Goal: Task Accomplishment & Management: Complete application form

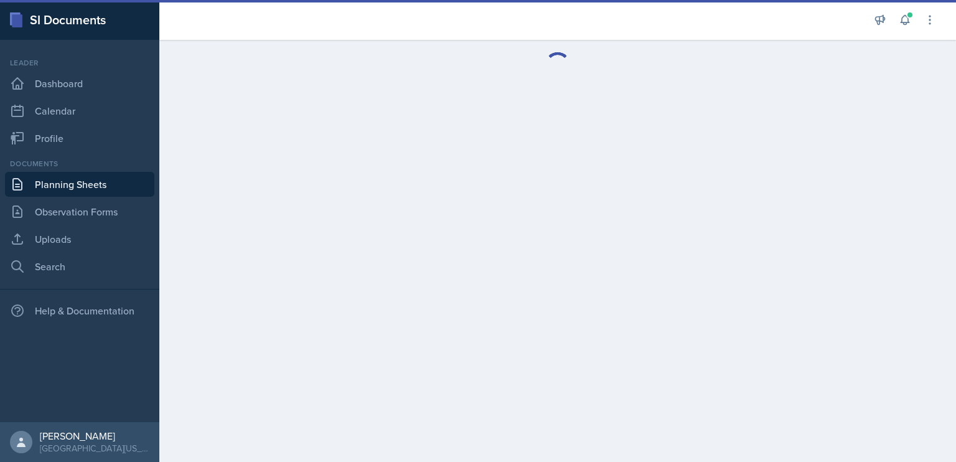
click at [96, 186] on link "Planning Sheets" at bounding box center [79, 184] width 149 height 25
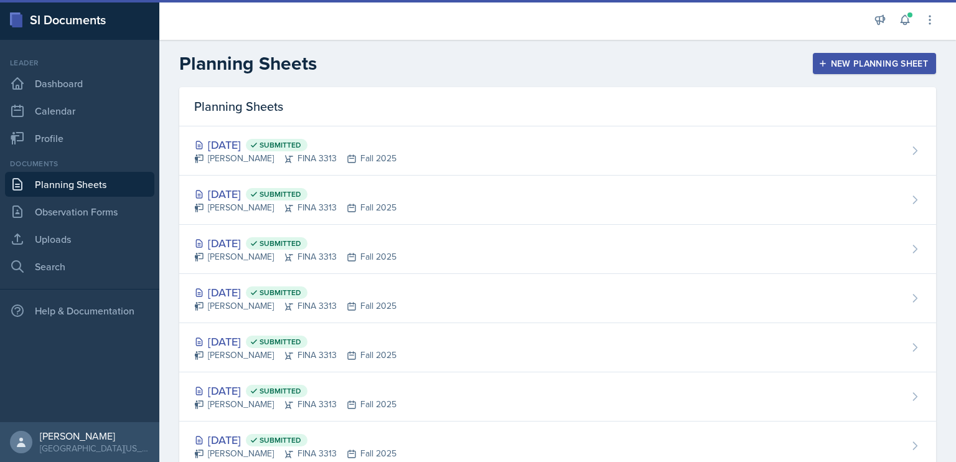
click at [821, 72] on button "New Planning Sheet" at bounding box center [874, 63] width 123 height 21
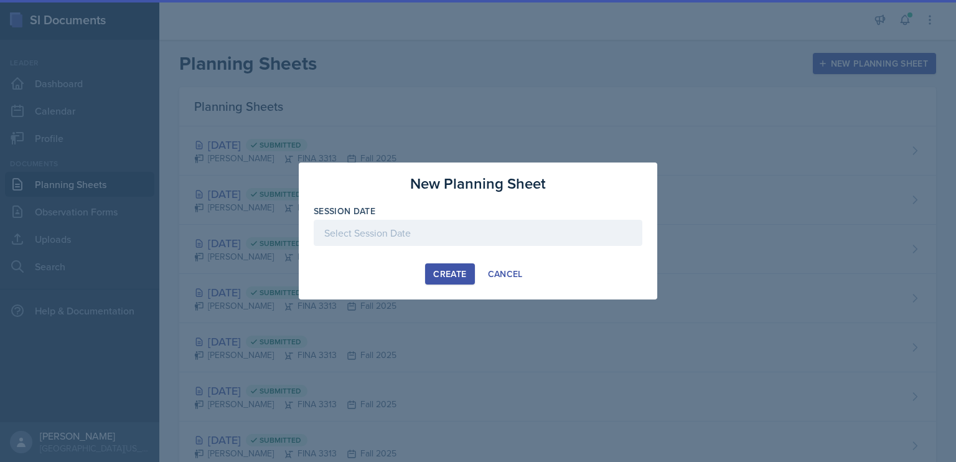
click at [423, 237] on div at bounding box center [478, 233] width 329 height 26
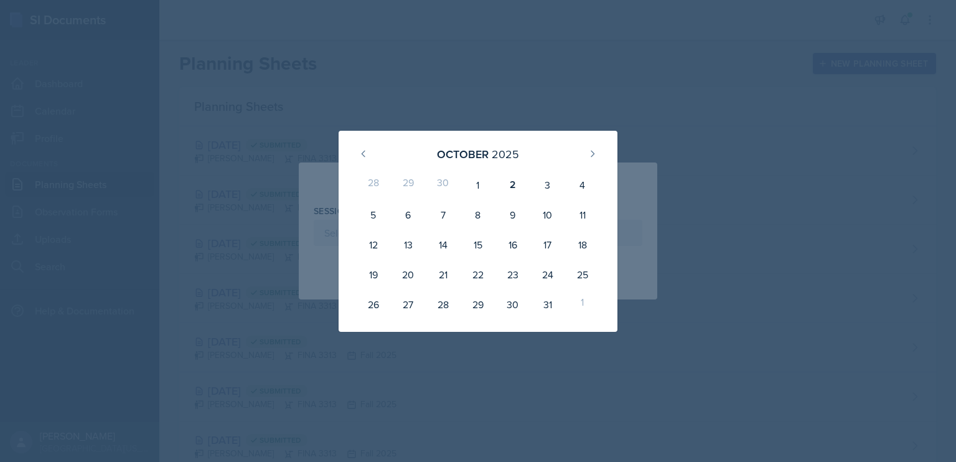
click at [545, 180] on div "3" at bounding box center [547, 185] width 35 height 30
type input "[DATE]"
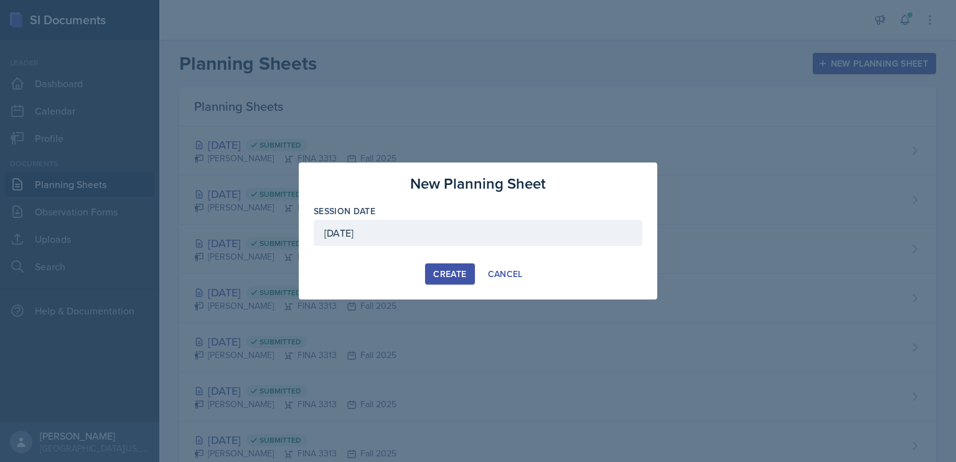
click at [449, 273] on div "Create" at bounding box center [449, 274] width 33 height 10
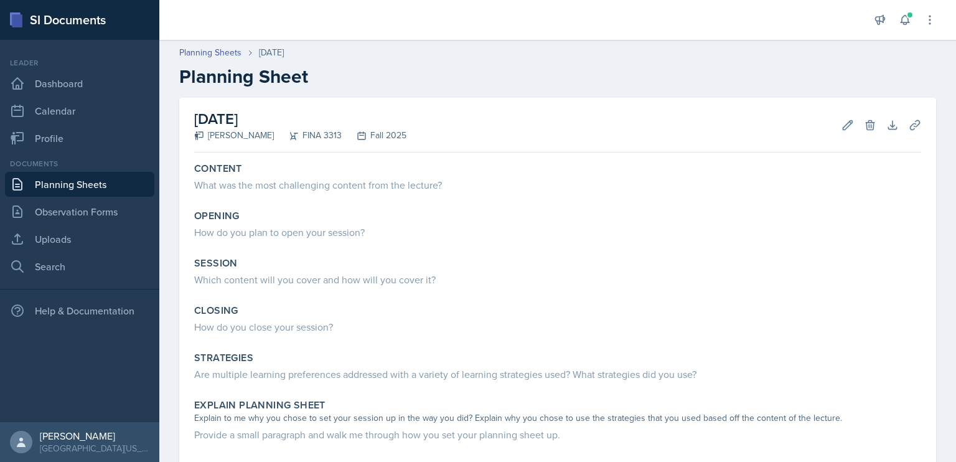
click at [528, 77] on h2 "Planning Sheet" at bounding box center [557, 76] width 757 height 22
click at [351, 190] on div "What was the most challenging content from the lecture?" at bounding box center [557, 184] width 727 height 15
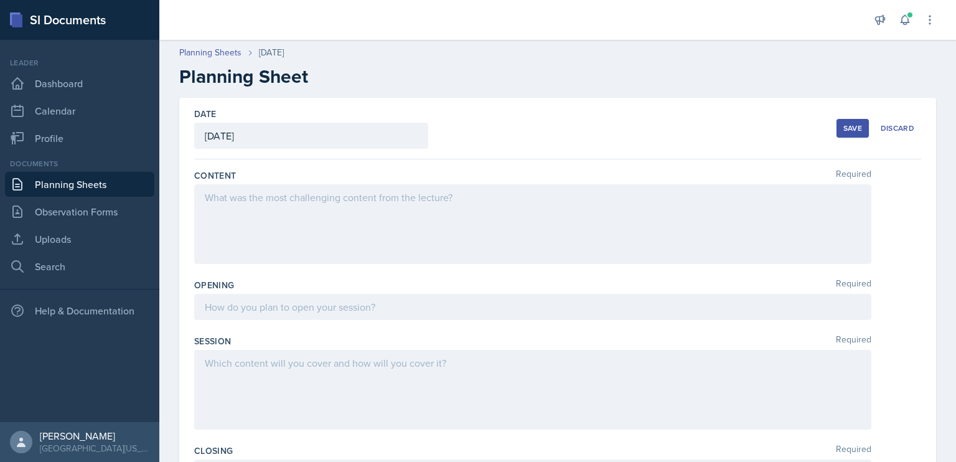
click at [381, 195] on div at bounding box center [532, 224] width 677 height 80
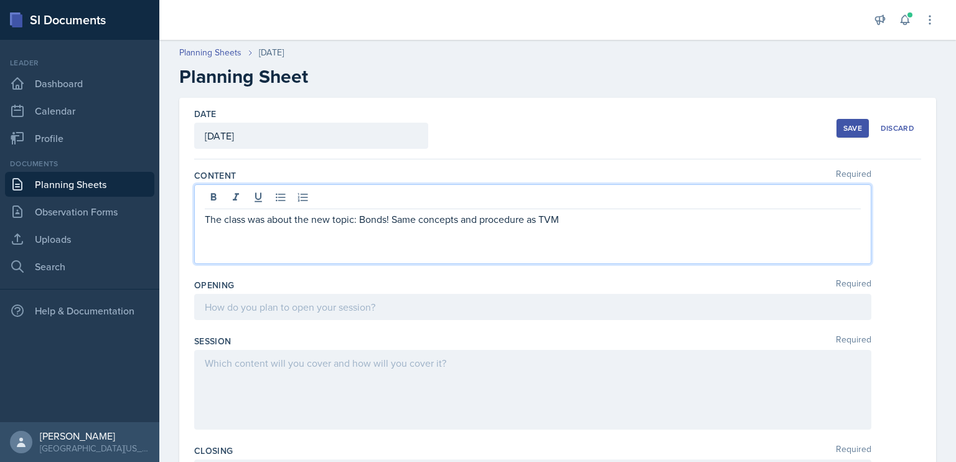
click at [528, 222] on p "The class was about the new topic: Bonds! Same concepts and procedure as TVM" at bounding box center [533, 219] width 656 height 15
click at [595, 228] on div "The class was about the new topic: Bonds! Same concepts and procedures as TVM" at bounding box center [532, 224] width 677 height 80
click at [590, 221] on p "The class was about the new topic: Bonds! Same concepts and procedures as TVM" at bounding box center [533, 219] width 656 height 15
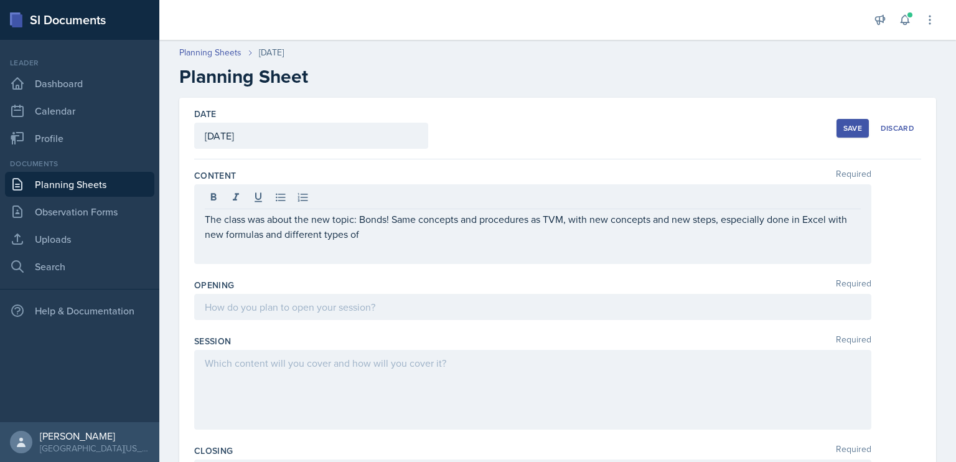
click at [630, 246] on div "The class was about the new topic: Bonds! Same concepts and procedures as TVM, …" at bounding box center [532, 224] width 677 height 80
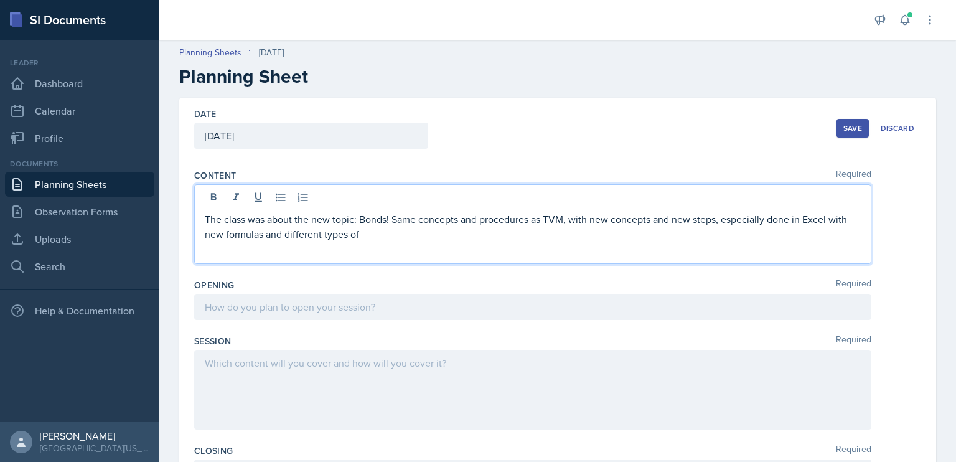
click at [532, 230] on p "The class was about the new topic: Bonds! Same concepts and procedures as TVM, …" at bounding box center [533, 227] width 656 height 30
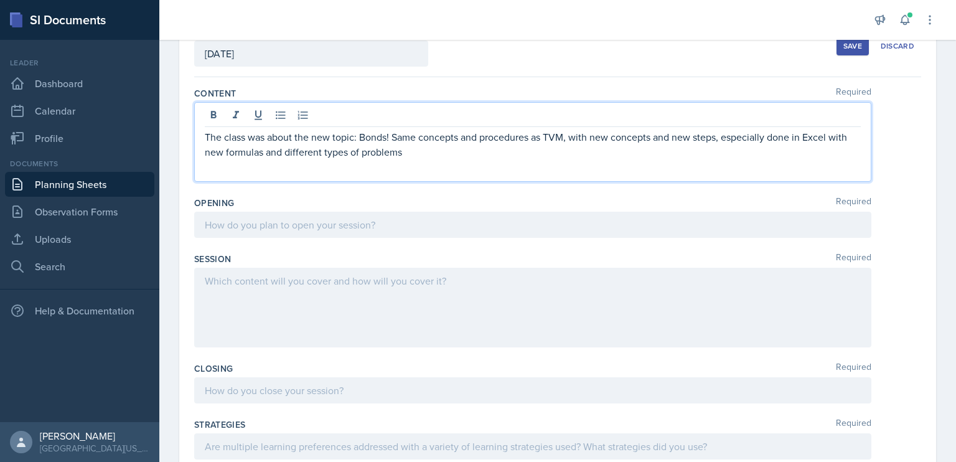
scroll to position [90, 0]
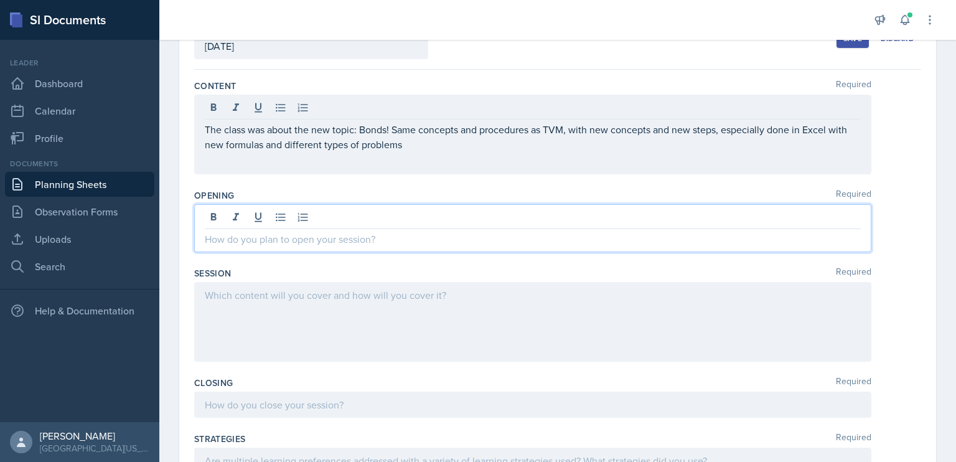
click at [436, 232] on p at bounding box center [533, 239] width 656 height 15
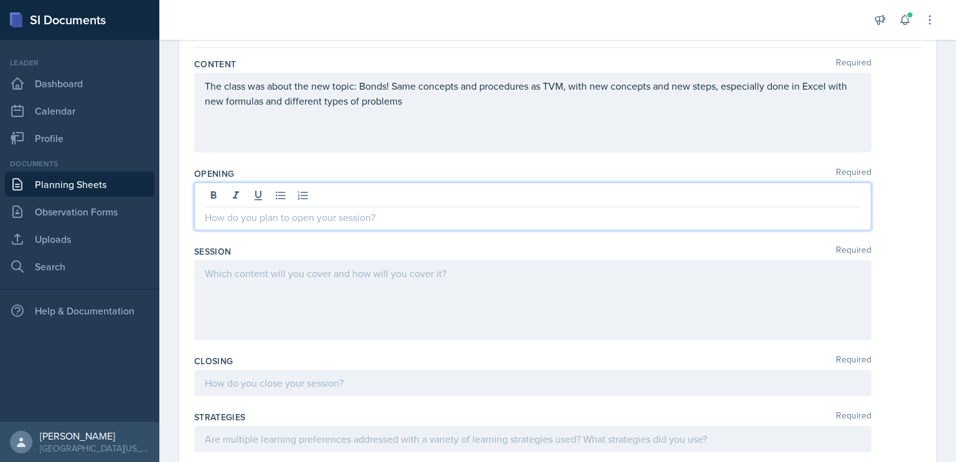
click at [132, 182] on link "Planning Sheets" at bounding box center [79, 184] width 149 height 25
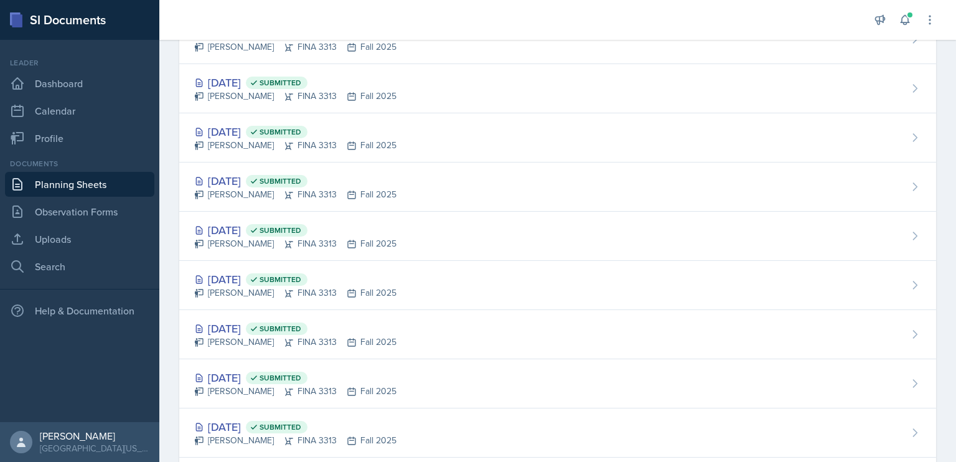
click at [242, 87] on div "[DATE] Submitted" at bounding box center [295, 82] width 202 height 17
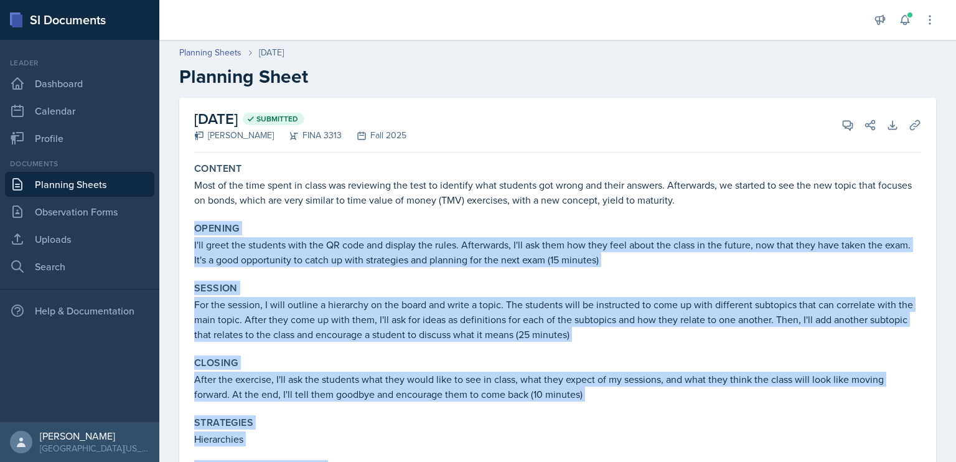
drag, startPoint x: 411, startPoint y: 405, endPoint x: 181, endPoint y: 218, distance: 296.5
click at [181, 218] on div "[DATE] Submitted [PERSON_NAME] FINA 3313 Fall 2025 View Comments Comments Send …" at bounding box center [557, 401] width 757 height 606
copy div "Opening I'll greet the students with the QR code and display the rules. Afterwa…"
click at [108, 183] on link "Planning Sheets" at bounding box center [79, 184] width 149 height 25
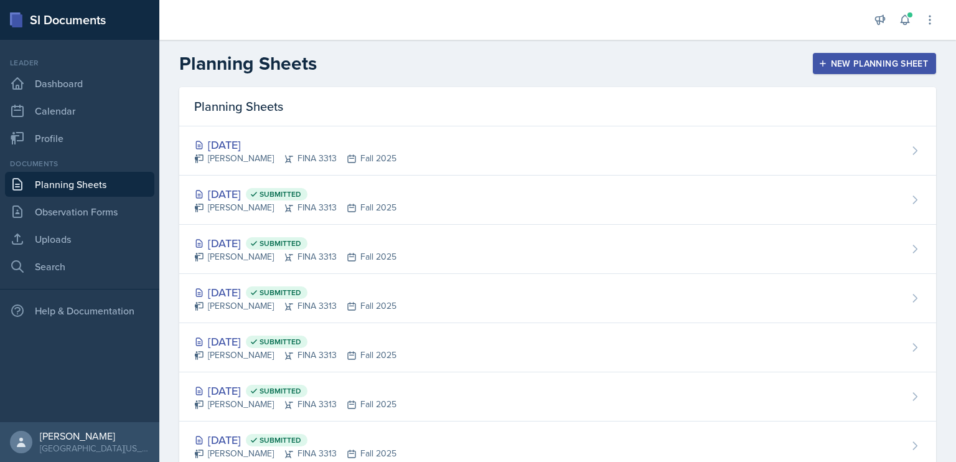
click at [269, 146] on div "[DATE]" at bounding box center [295, 144] width 202 height 17
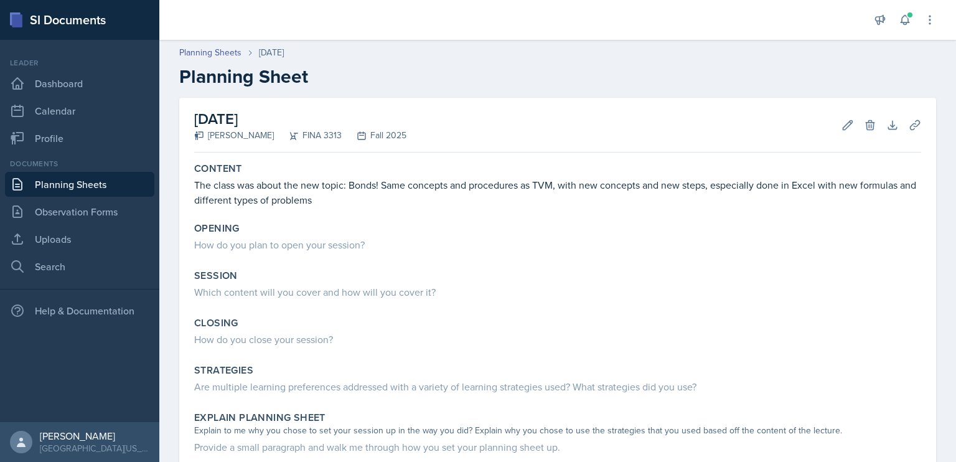
click at [302, 250] on div "How do you plan to open your session?" at bounding box center [557, 244] width 727 height 15
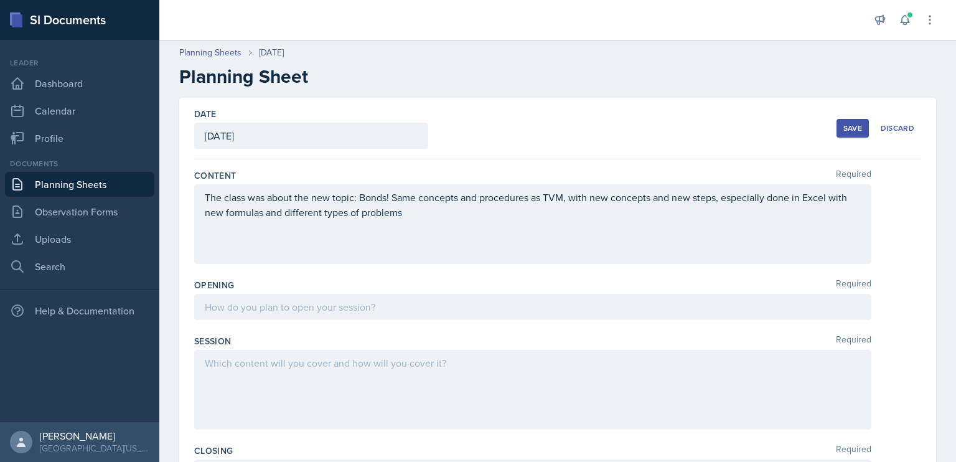
click at [294, 303] on div at bounding box center [532, 307] width 677 height 26
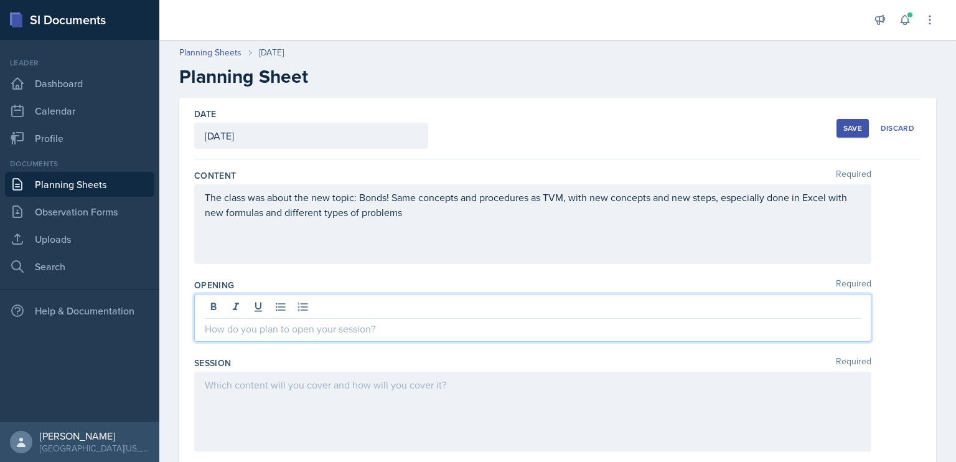
scroll to position [250, 0]
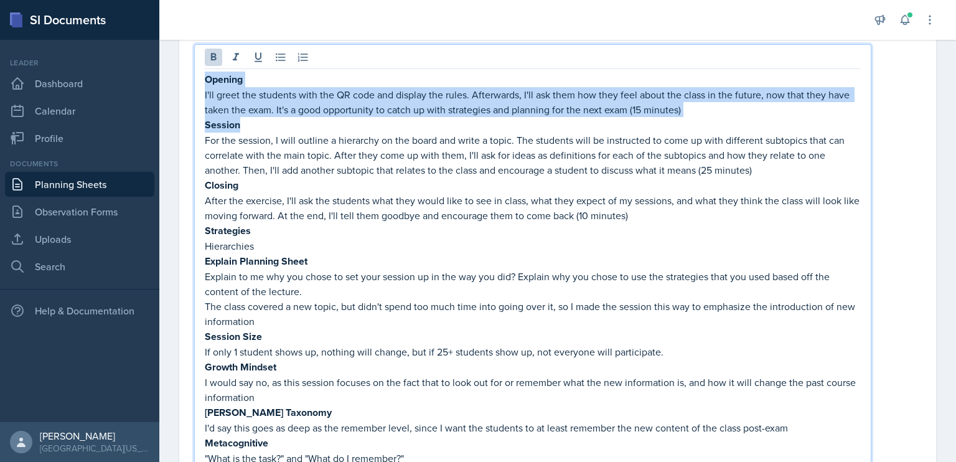
drag, startPoint x: 247, startPoint y: 116, endPoint x: 207, endPoint y: 80, distance: 53.4
click at [207, 80] on div "Opening I'll greet the students with the QR code and display the rules. Afterwa…" at bounding box center [533, 269] width 656 height 394
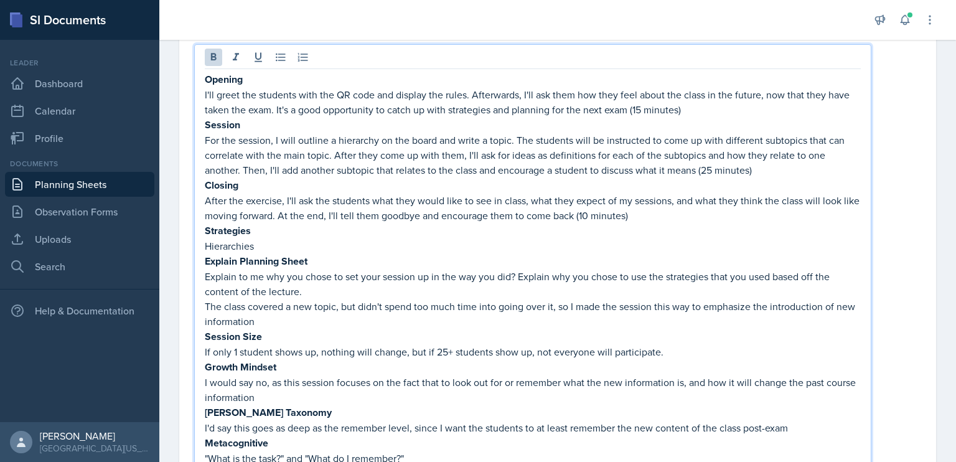
click at [255, 134] on p "For the session, I will outline a hierarchy on the board and write a topic. The…" at bounding box center [533, 155] width 656 height 45
drag, startPoint x: 253, startPoint y: 71, endPoint x: 205, endPoint y: 81, distance: 49.0
click at [205, 81] on p "Opening" at bounding box center [533, 80] width 656 height 16
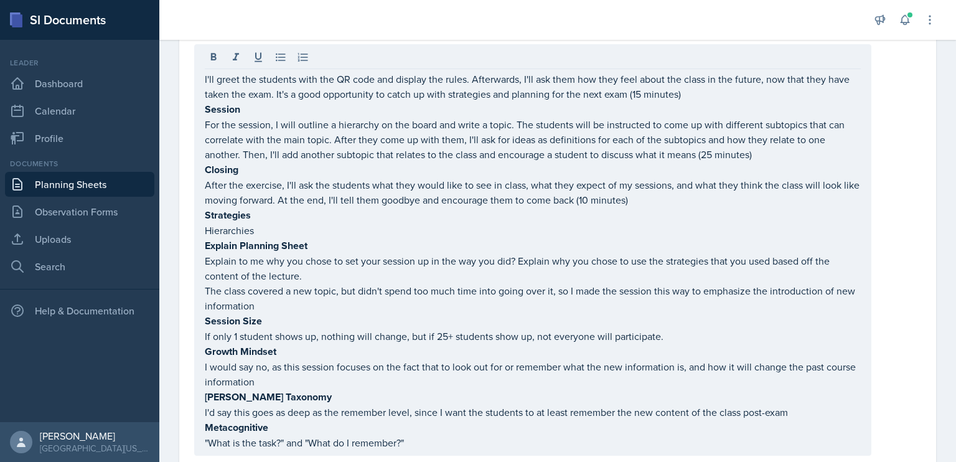
drag, startPoint x: 202, startPoint y: 112, endPoint x: 383, endPoint y: 305, distance: 264.7
click at [383, 305] on div "I'll greet the students with the QR code and display the rules. Afterwards, I'l…" at bounding box center [532, 250] width 677 height 412
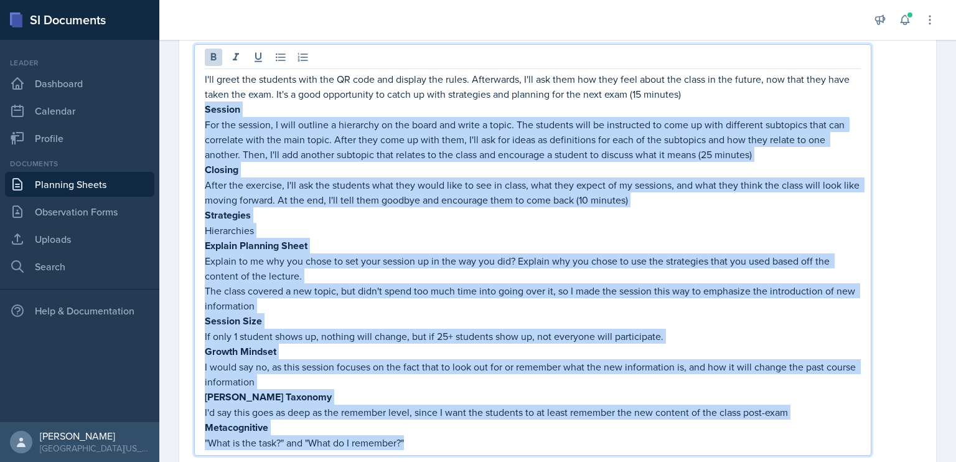
drag, startPoint x: 206, startPoint y: 108, endPoint x: 489, endPoint y: 430, distance: 428.3
click at [489, 430] on div "I'll greet the students with the QR code and display the rules. Afterwards, I'l…" at bounding box center [533, 261] width 656 height 379
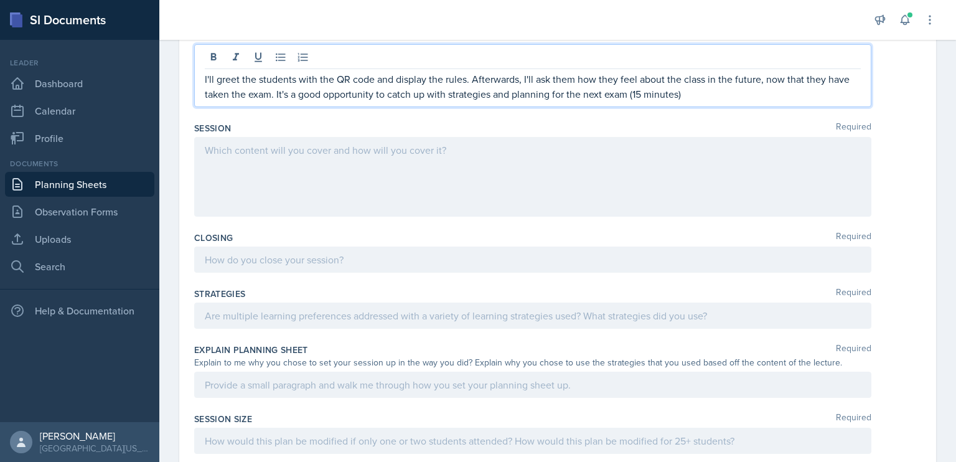
click at [268, 93] on p "I'll greet the students with the QR code and display the rules. Afterwards, I'l…" at bounding box center [533, 87] width 656 height 30
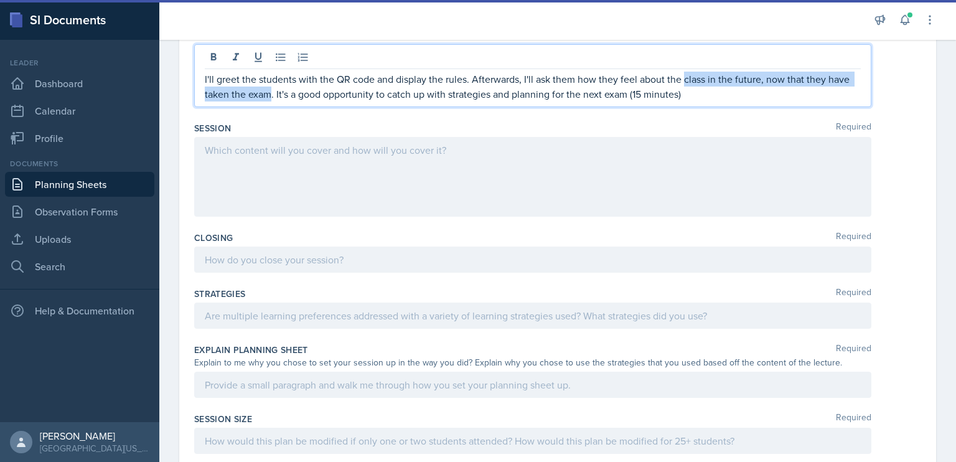
drag, startPoint x: 268, startPoint y: 93, endPoint x: 684, endPoint y: 78, distance: 416.8
click at [684, 78] on p "I'll greet the students with the QR code and display the rules. Afterwards, I'l…" at bounding box center [533, 87] width 656 height 30
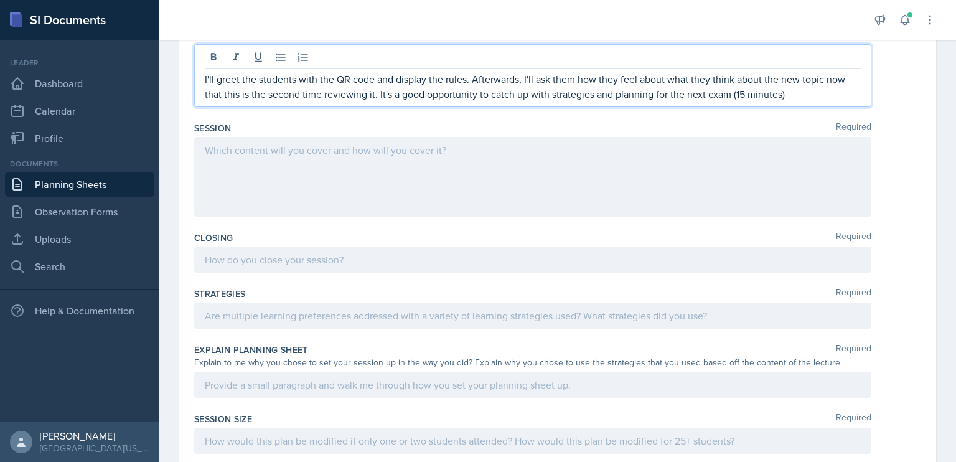
click at [431, 158] on div at bounding box center [532, 177] width 677 height 80
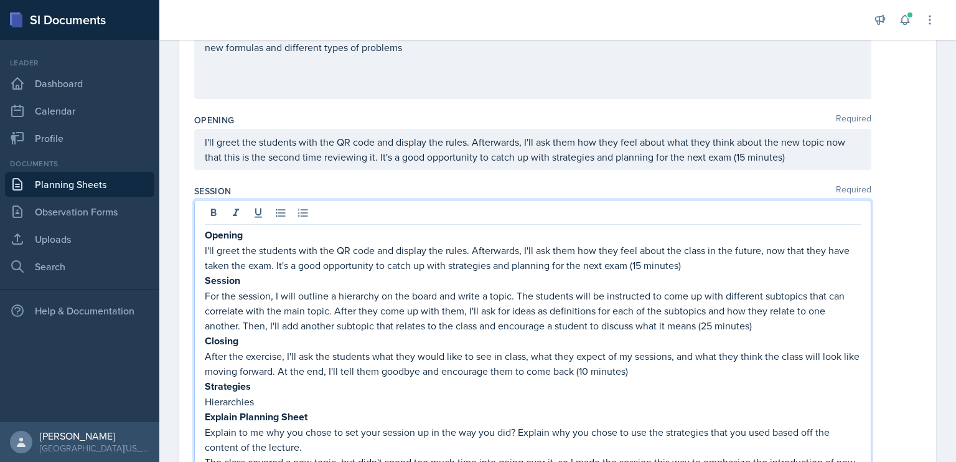
scroll to position [160, 0]
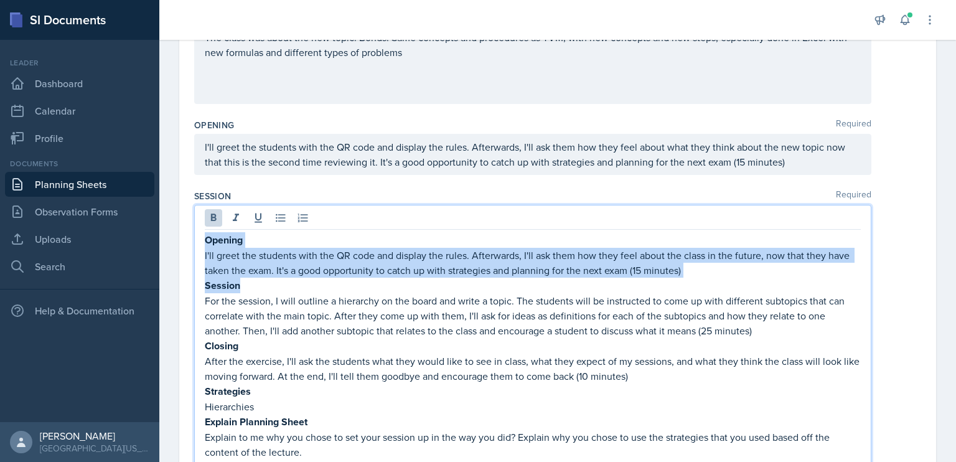
drag, startPoint x: 248, startPoint y: 283, endPoint x: 195, endPoint y: 238, distance: 69.3
click at [195, 238] on div "Opening I'll greet the students with the QR code and display the rules. Afterwa…" at bounding box center [532, 426] width 677 height 442
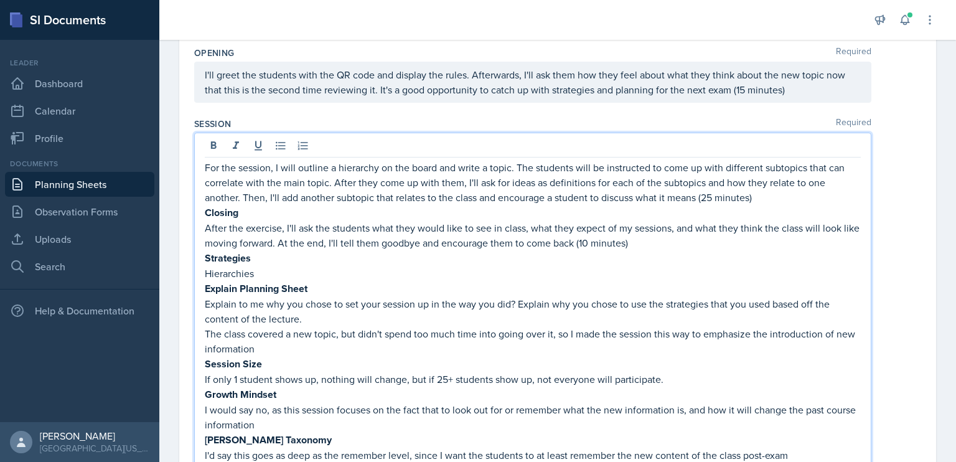
scroll to position [233, 0]
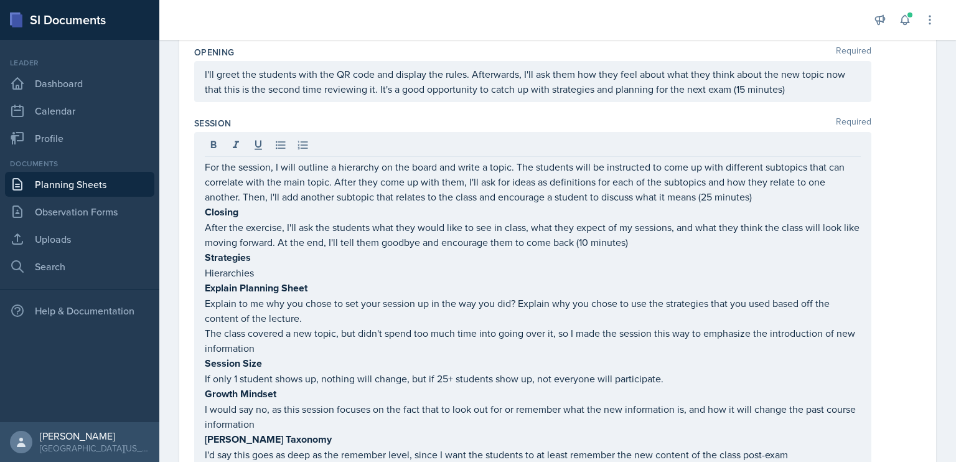
drag, startPoint x: 202, startPoint y: 211, endPoint x: 398, endPoint y: 302, distance: 216.7
click at [398, 302] on div "For the session, I will outline a hierarchy on the board and write a topic. The…" at bounding box center [532, 322] width 677 height 381
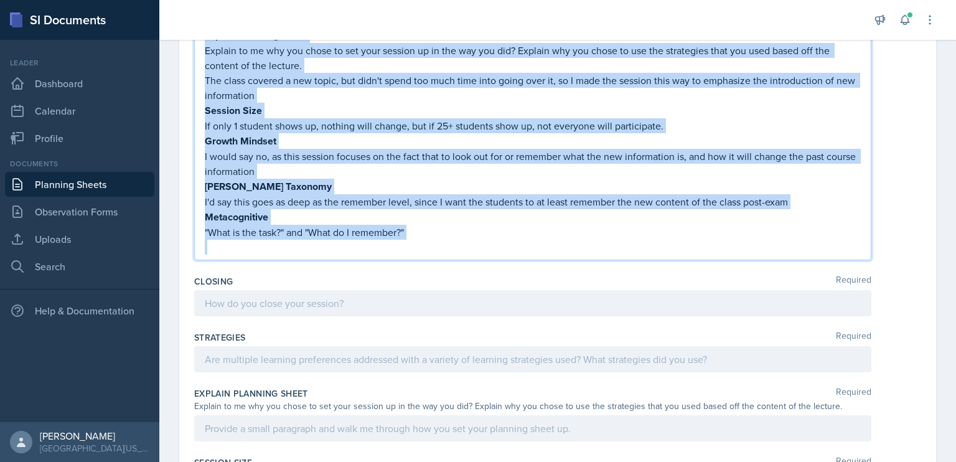
drag, startPoint x: 207, startPoint y: 210, endPoint x: 627, endPoint y: 265, distance: 423.8
click at [627, 265] on div "Content Required The class was about the new topic: Bonds! Same concepts and pr…" at bounding box center [557, 180] width 727 height 1012
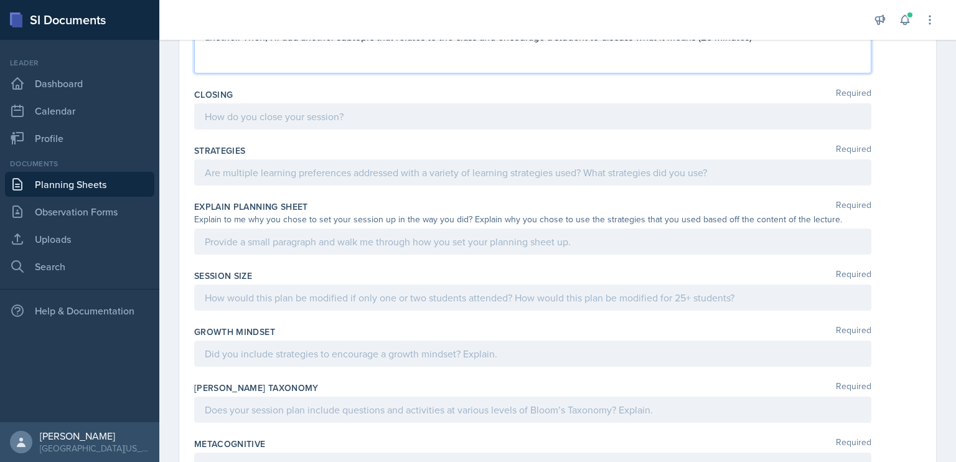
scroll to position [164, 0]
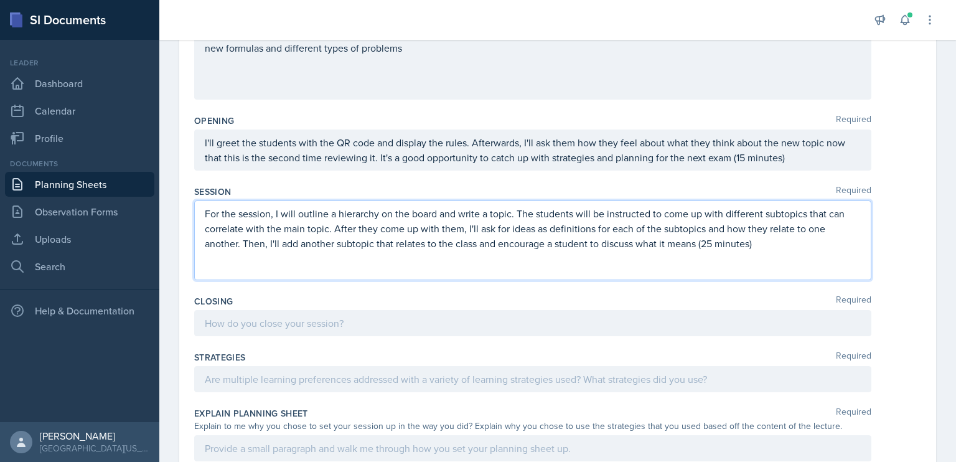
click at [695, 238] on p "For the session, I will outline a hierarchy on the board and write a topic. The…" at bounding box center [533, 228] width 656 height 45
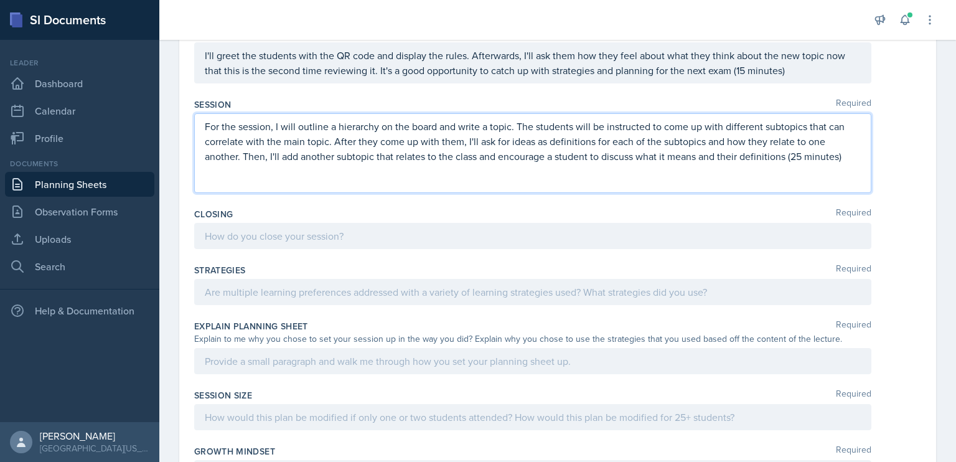
click at [576, 236] on p at bounding box center [533, 235] width 656 height 15
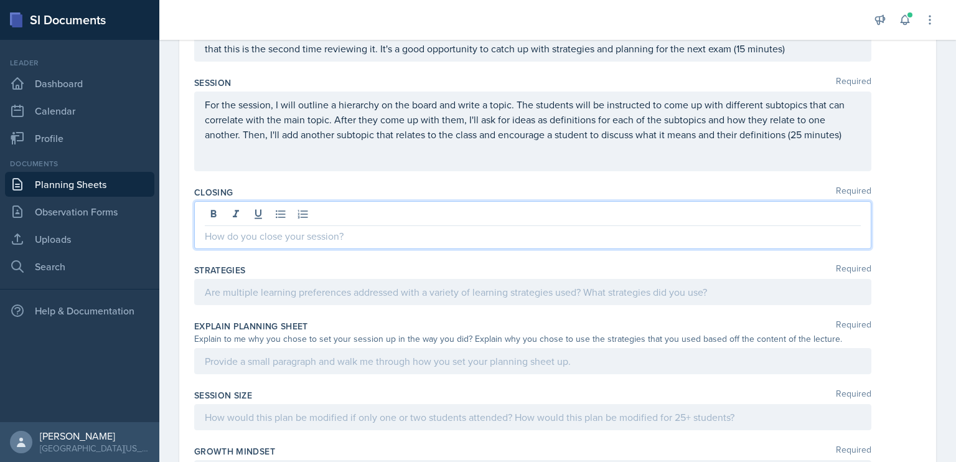
scroll to position [430, 0]
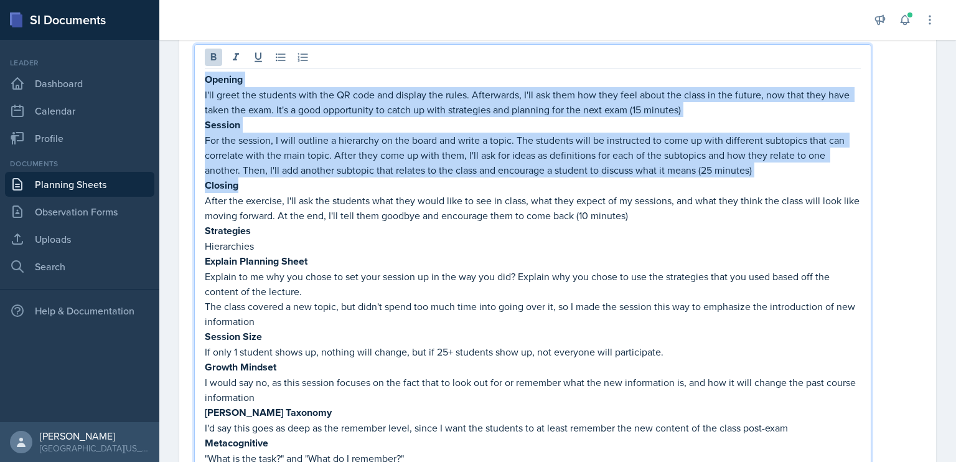
drag, startPoint x: 250, startPoint y: 179, endPoint x: 194, endPoint y: 75, distance: 118.4
click at [194, 75] on div "Date [DATE] [DATE] 28 29 30 1 2 3 4 5 6 7 8 9 10 11 12 13 14 15 16 17 18 19 20 …" at bounding box center [557, 254] width 757 height 1173
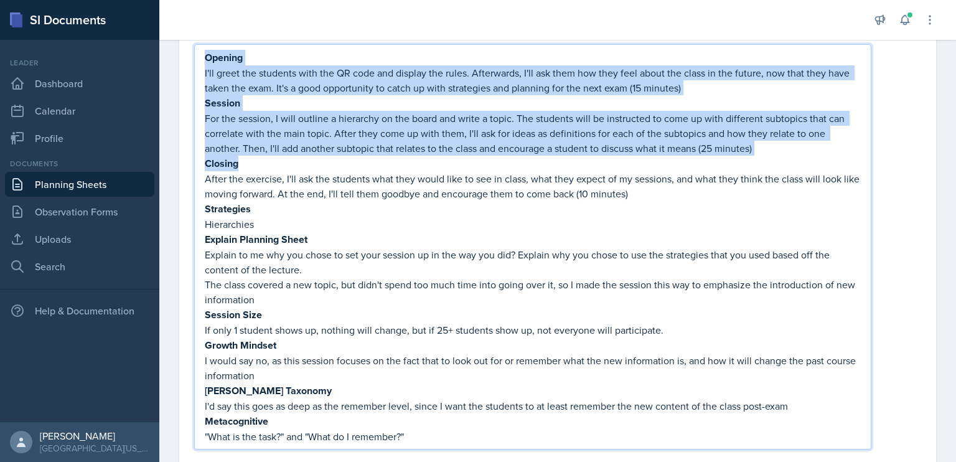
scroll to position [408, 0]
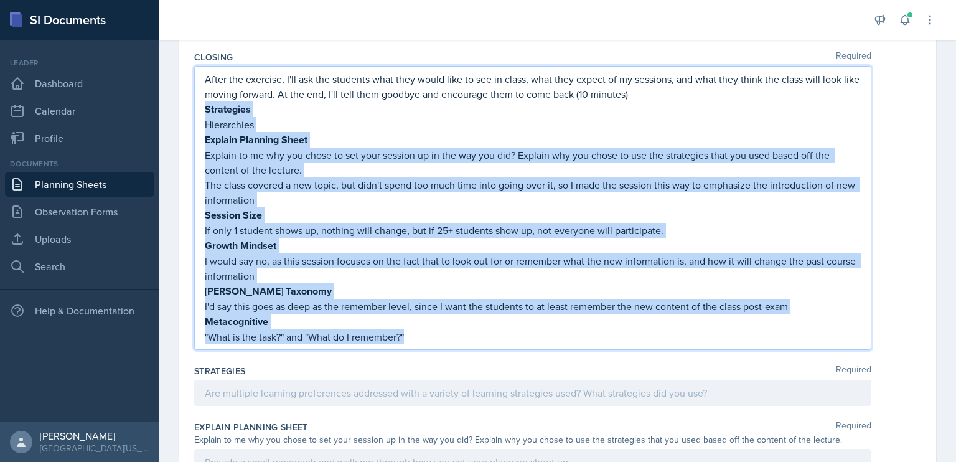
drag, startPoint x: 204, startPoint y: 106, endPoint x: 513, endPoint y: 362, distance: 401.0
click at [513, 362] on div "Content Required The class was about the new topic: Bonds! Same concepts and pr…" at bounding box center [557, 235] width 727 height 968
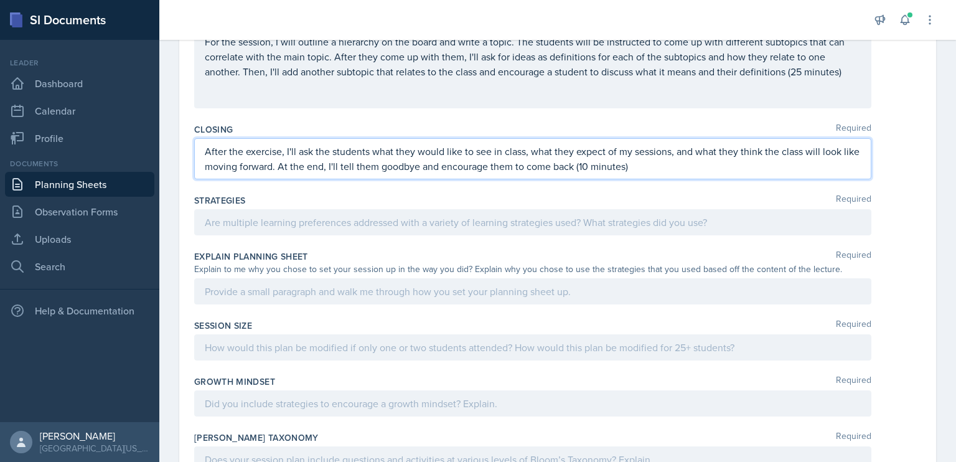
scroll to position [334, 0]
click at [412, 216] on div at bounding box center [532, 225] width 677 height 26
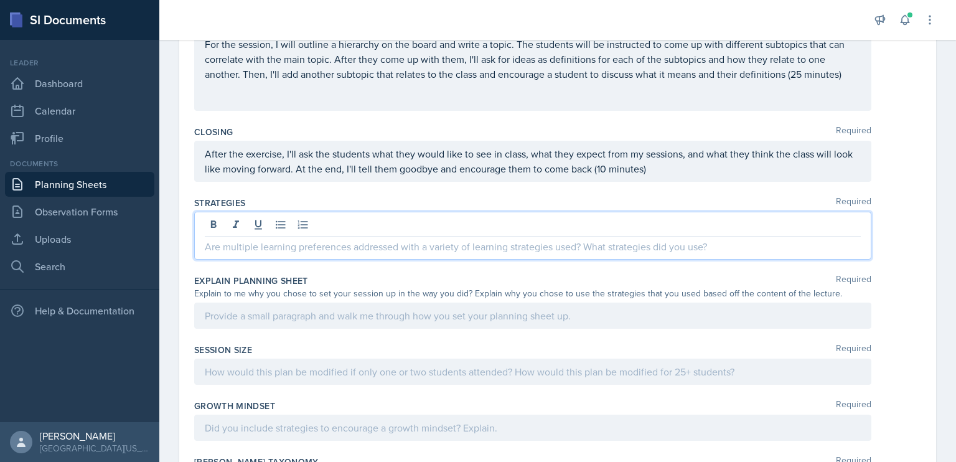
scroll to position [501, 0]
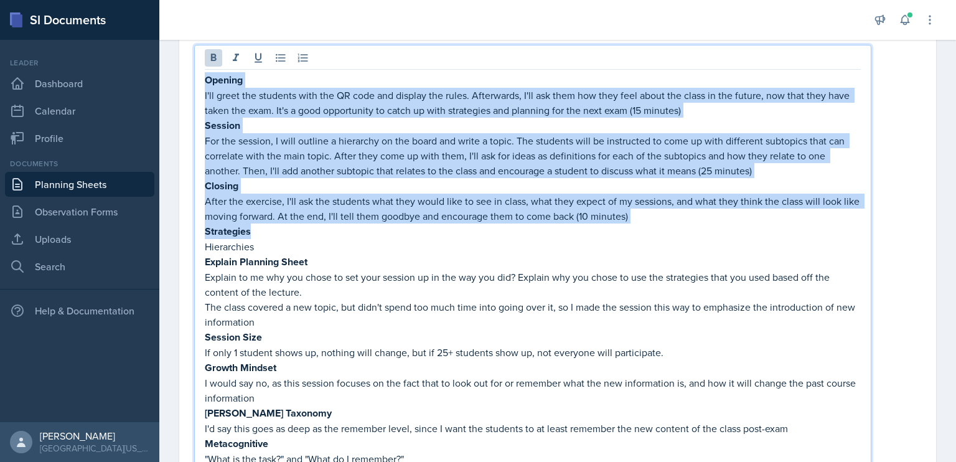
drag, startPoint x: 266, startPoint y: 231, endPoint x: 191, endPoint y: 78, distance: 170.1
click at [191, 78] on div "Date [DATE] [DATE] 28 29 30 1 2 3 4 5 6 7 8 9 10 11 12 13 14 15 16 17 18 19 20 …" at bounding box center [557, 191] width 757 height 1188
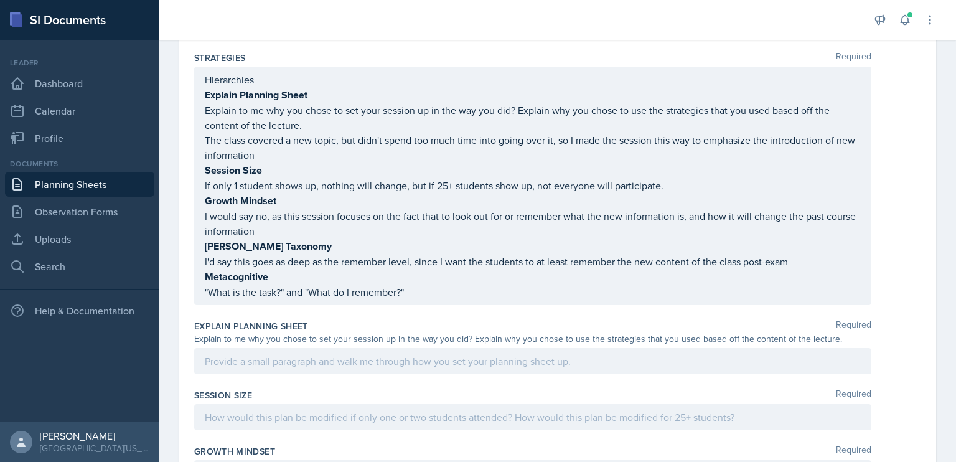
drag, startPoint x: 204, startPoint y: 88, endPoint x: 451, endPoint y: 258, distance: 299.8
click at [451, 258] on div "Hierarchies Explain Planning Sheet Explain to me why you chose to set your sess…" at bounding box center [532, 186] width 677 height 238
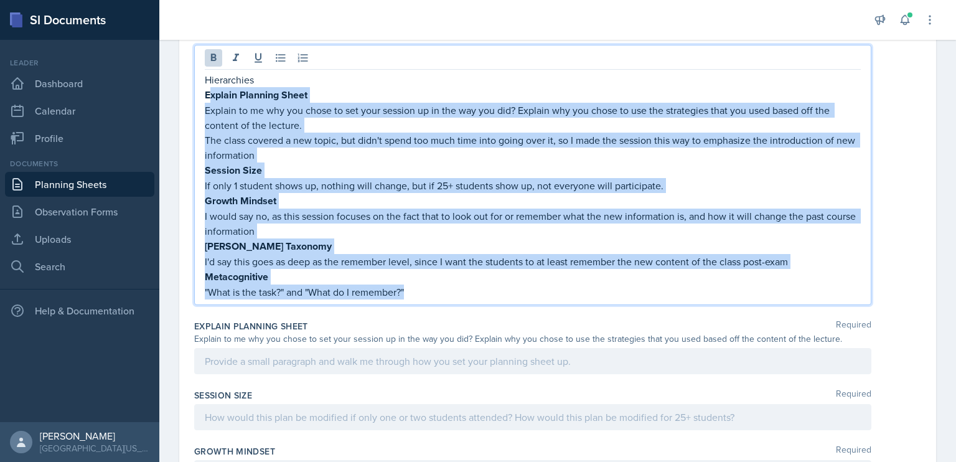
drag, startPoint x: 424, startPoint y: 283, endPoint x: 209, endPoint y: 91, distance: 288.3
click at [209, 91] on div "Hierarchies Explain Planning Sheet Explain to me why you chose to set your sess…" at bounding box center [533, 185] width 656 height 227
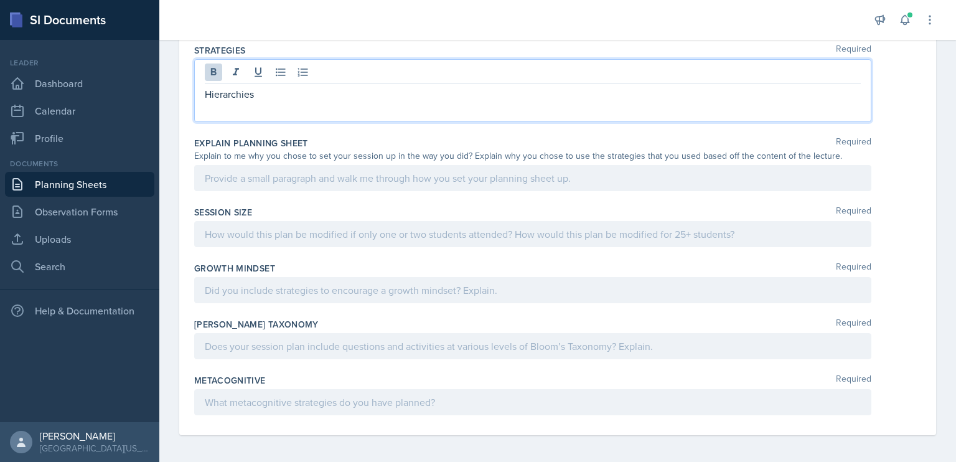
scroll to position [471, 0]
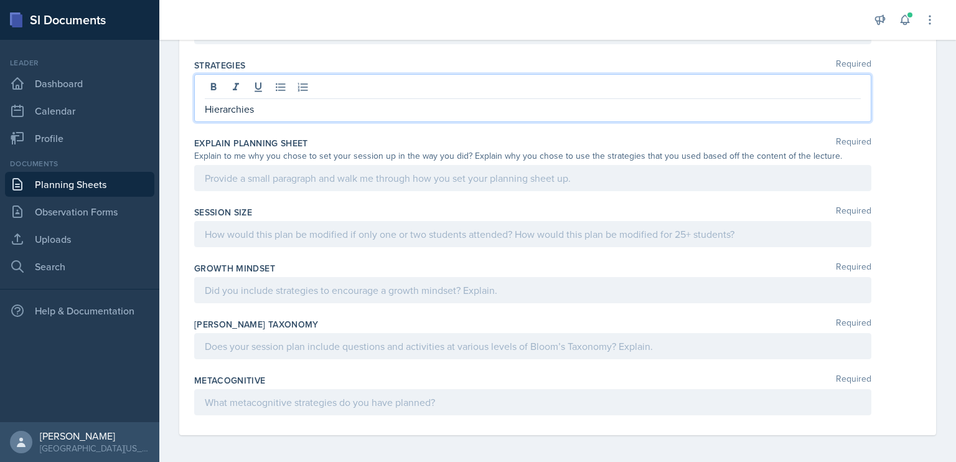
click at [205, 105] on p "Hierarchies" at bounding box center [533, 108] width 656 height 15
click at [205, 105] on p "I decided to use Hierarchies again, as" at bounding box center [533, 108] width 656 height 15
click at [382, 110] on p "I decided to use Hierarchies again, as" at bounding box center [533, 108] width 656 height 15
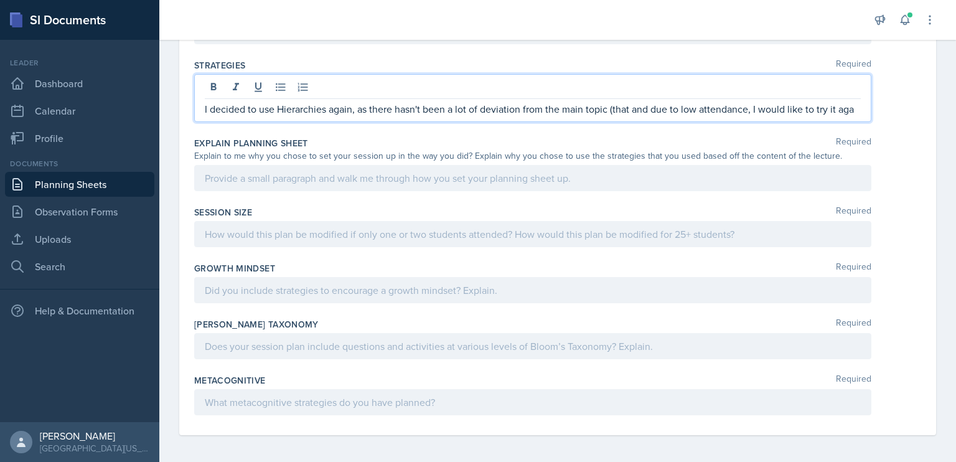
scroll to position [486, 0]
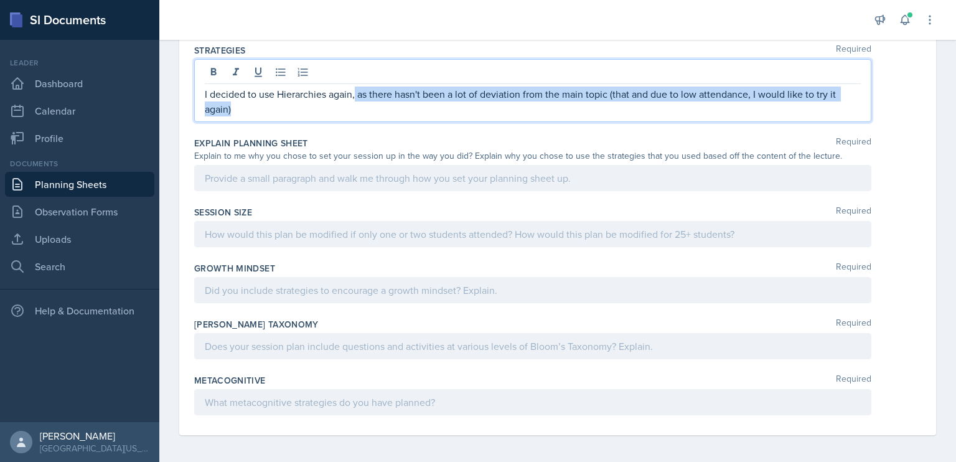
drag, startPoint x: 383, startPoint y: 110, endPoint x: 355, endPoint y: 92, distance: 34.2
click at [355, 92] on p "I decided to use Hierarchies again, as there hasn't been a lot of deviation fro…" at bounding box center [533, 102] width 656 height 30
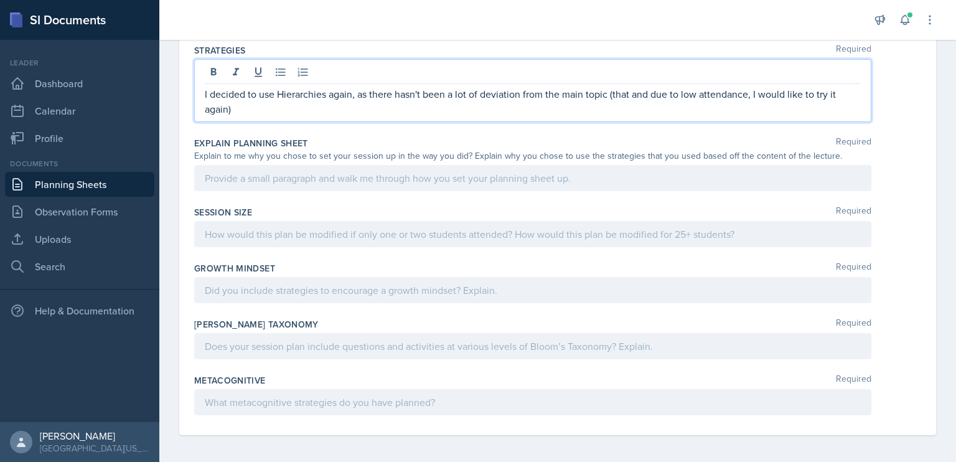
scroll to position [471, 0]
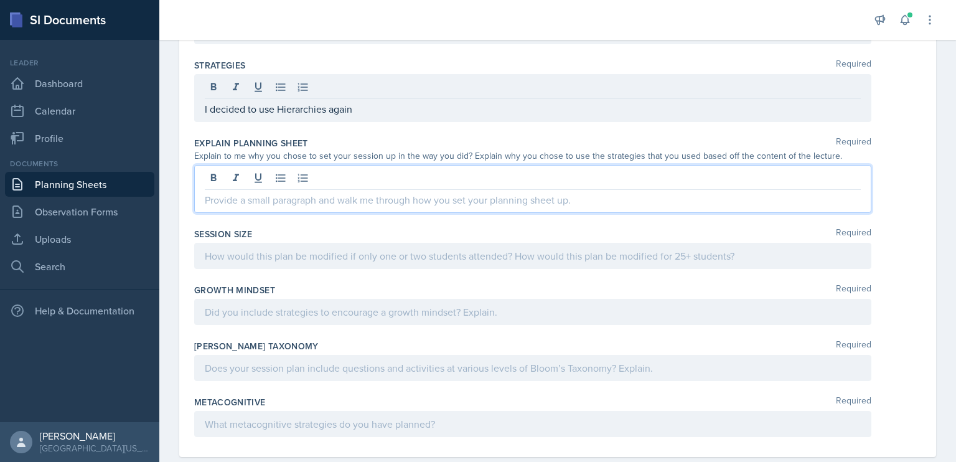
click at [359, 192] on p at bounding box center [533, 199] width 656 height 15
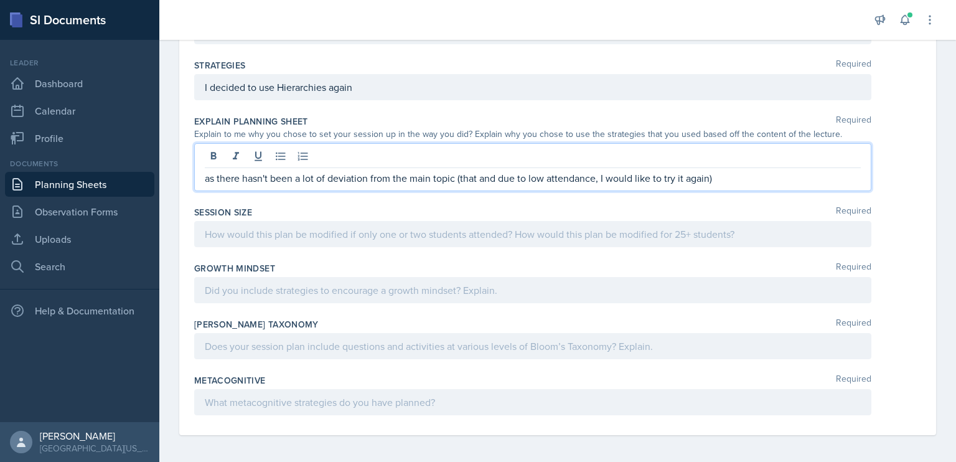
drag, startPoint x: 723, startPoint y: 175, endPoint x: 204, endPoint y: 185, distance: 519.3
click at [204, 185] on div "as there hasn't been a lot of deviation from the main topic (that and due to lo…" at bounding box center [532, 167] width 677 height 48
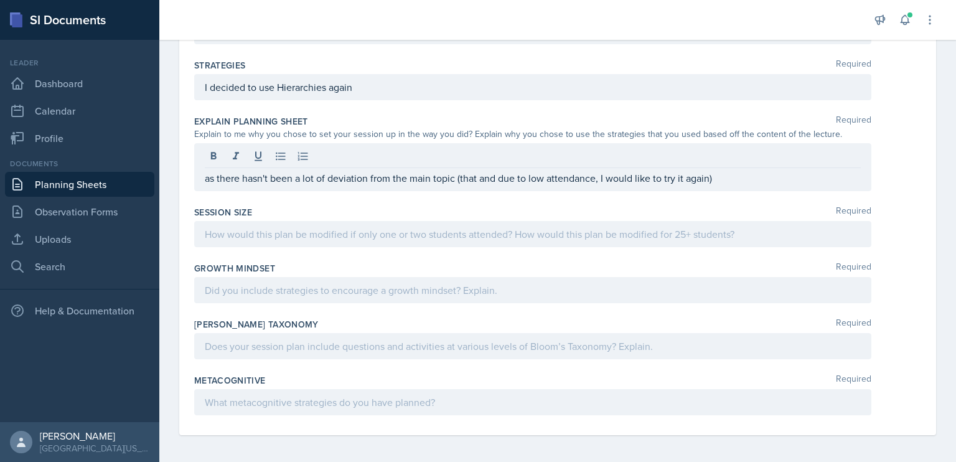
click at [316, 196] on div "Explain Planning Sheet Required Explain to me why you chose to set your session…" at bounding box center [557, 155] width 727 height 91
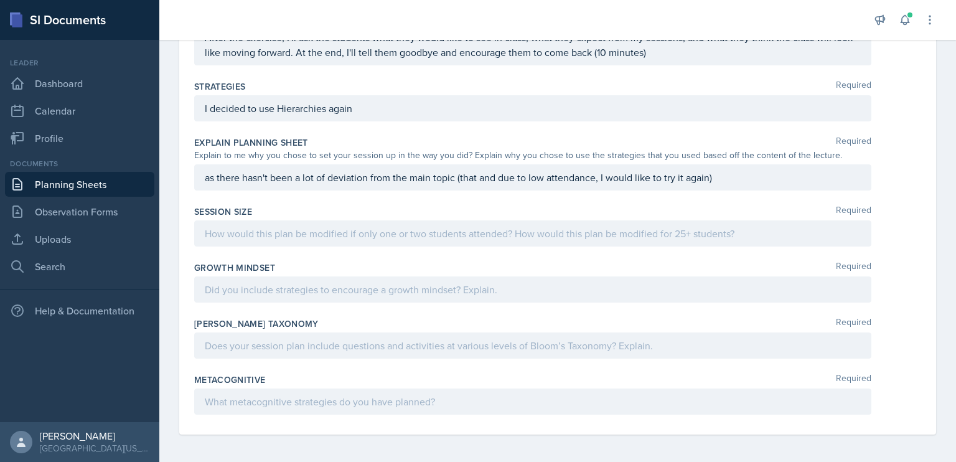
click at [80, 191] on link "Planning Sheets" at bounding box center [79, 184] width 149 height 25
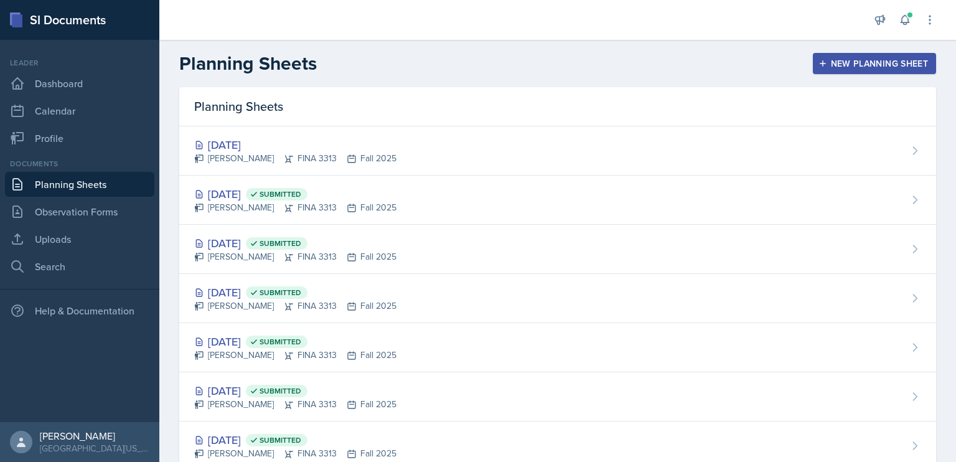
click at [400, 161] on div "[DATE] [PERSON_NAME] FINA 3313 Fall 2025" at bounding box center [557, 150] width 757 height 49
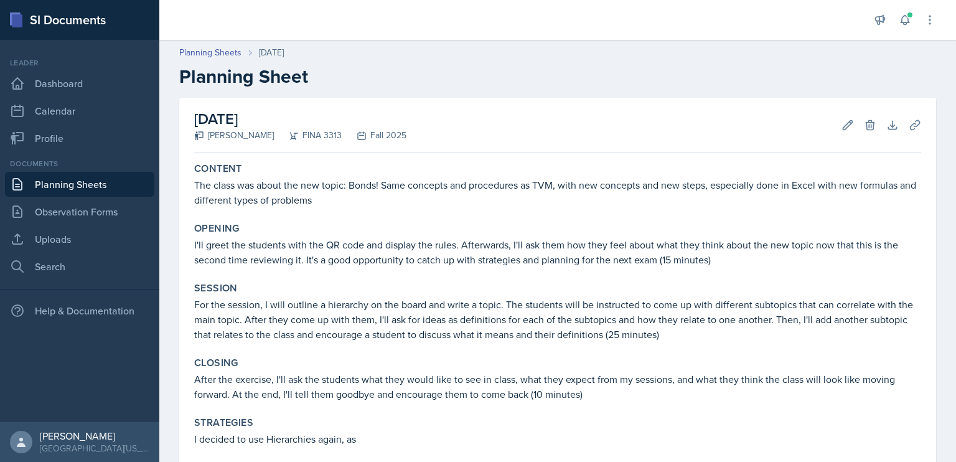
click at [64, 187] on link "Planning Sheets" at bounding box center [79, 184] width 149 height 25
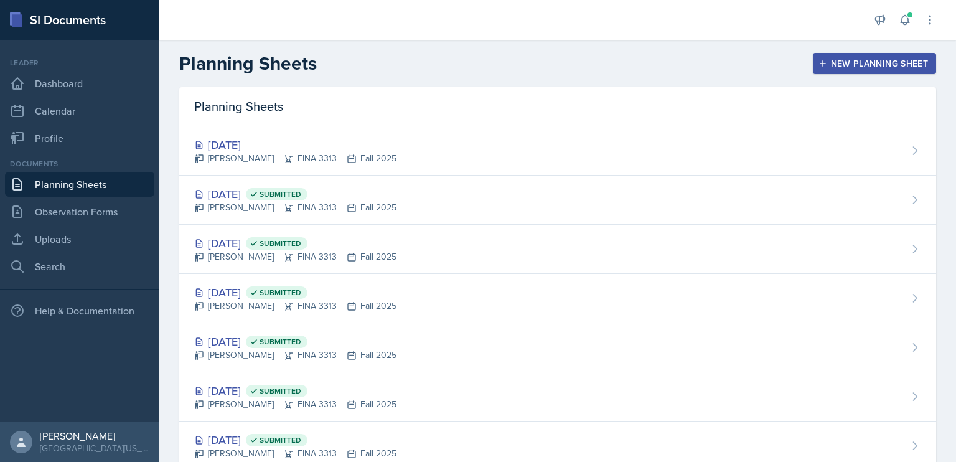
click at [240, 202] on div "[PERSON_NAME] FINA 3313 Fall 2025" at bounding box center [295, 207] width 202 height 13
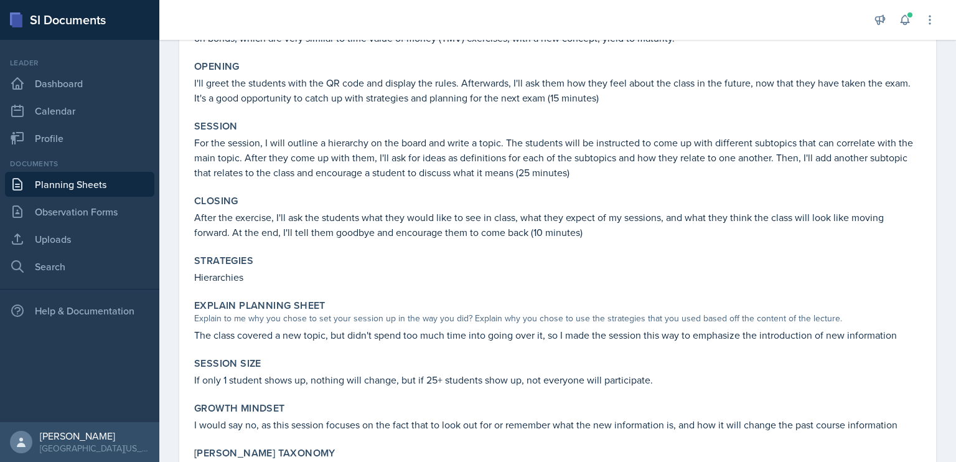
scroll to position [271, 0]
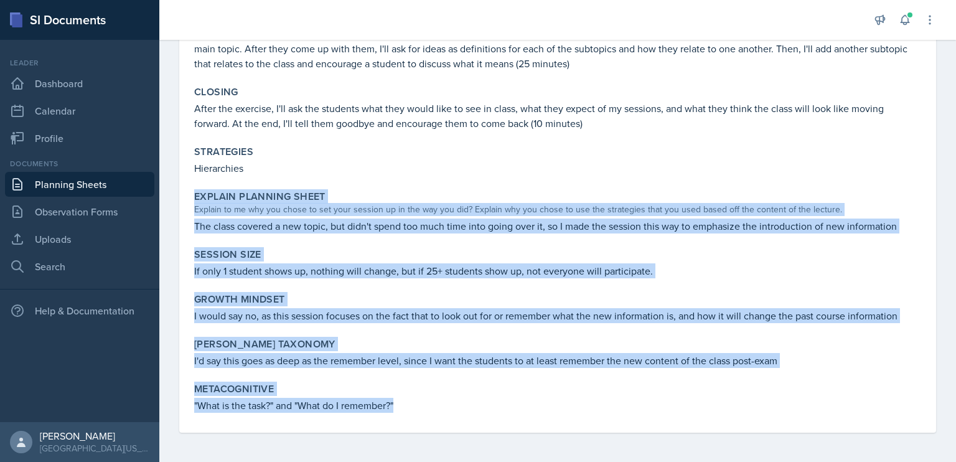
drag, startPoint x: 194, startPoint y: 192, endPoint x: 483, endPoint y: 410, distance: 362.3
click at [483, 410] on div "Content Most of the time spent in class was reviewing the test to identify what…" at bounding box center [557, 160] width 727 height 546
copy div "Explain Planning Sheet Explain to me why you chose to set your session up in th…"
click at [75, 183] on link "Planning Sheets" at bounding box center [79, 184] width 149 height 25
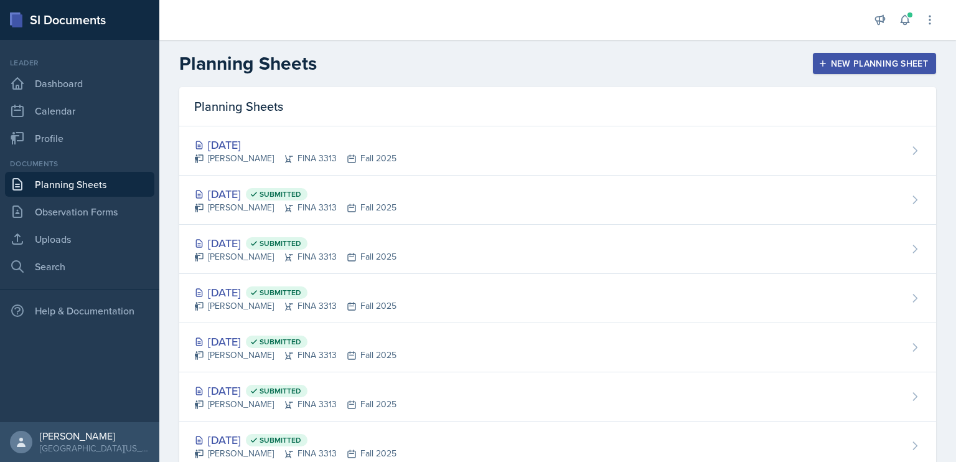
click at [238, 145] on div "[DATE]" at bounding box center [295, 144] width 202 height 17
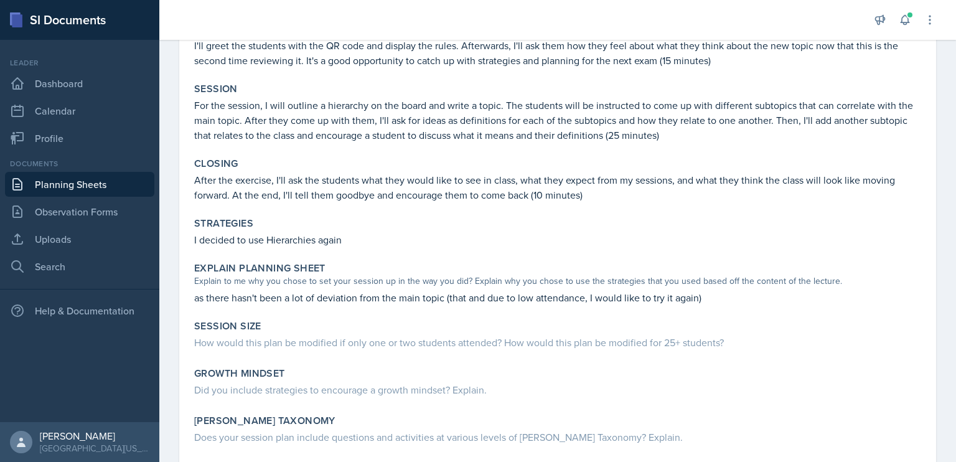
scroll to position [316, 0]
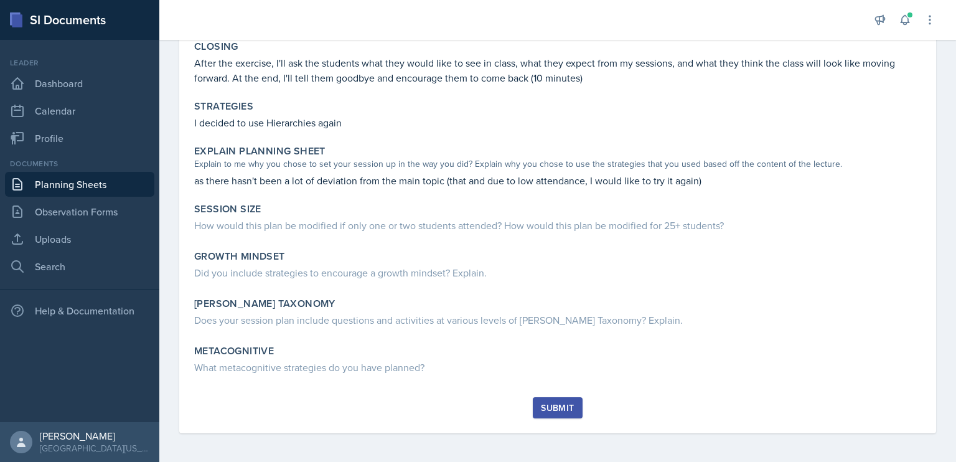
click at [313, 221] on div "How would this plan be modified if only one or two students attended? How would…" at bounding box center [557, 225] width 727 height 15
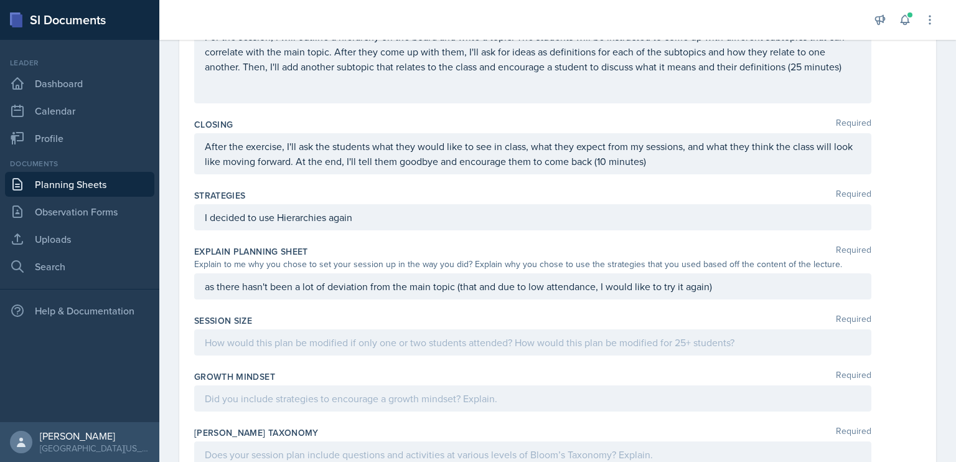
scroll to position [450, 0]
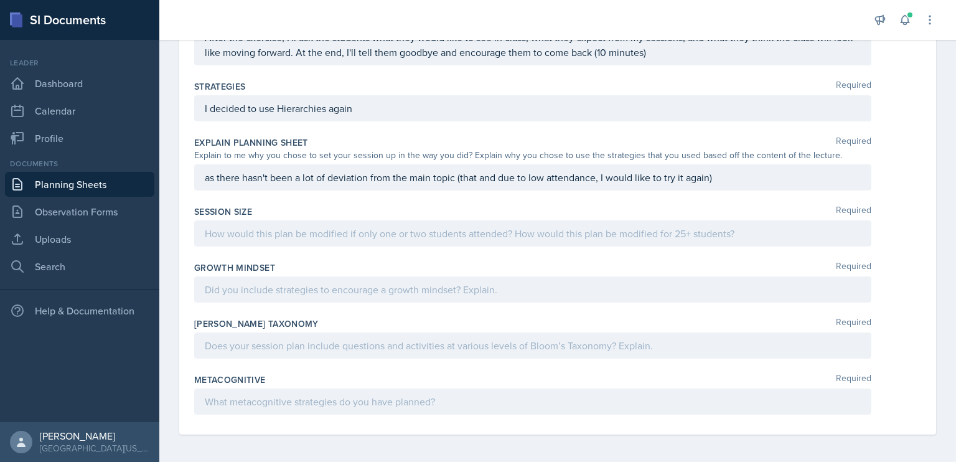
click at [327, 233] on p at bounding box center [533, 233] width 656 height 15
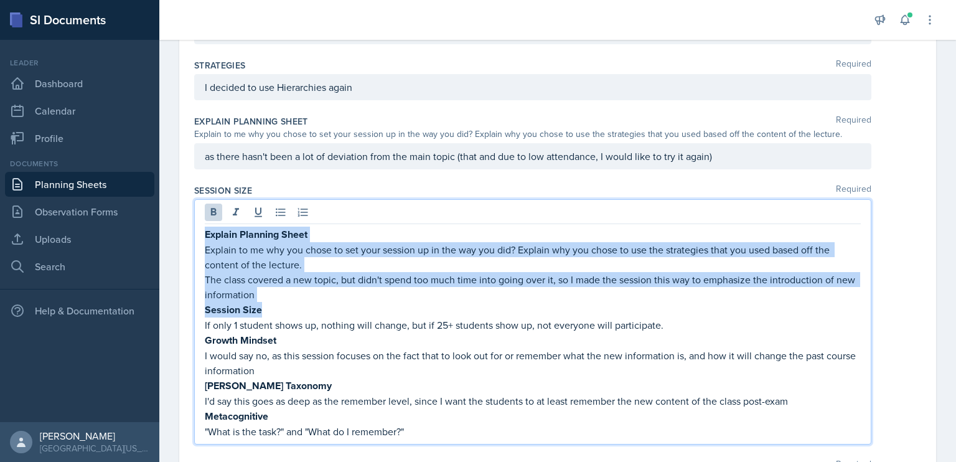
drag, startPoint x: 276, startPoint y: 308, endPoint x: 202, endPoint y: 235, distance: 103.5
click at [202, 235] on div "Explain Planning Sheet Explain to me why you chose to set your session up in th…" at bounding box center [532, 321] width 677 height 245
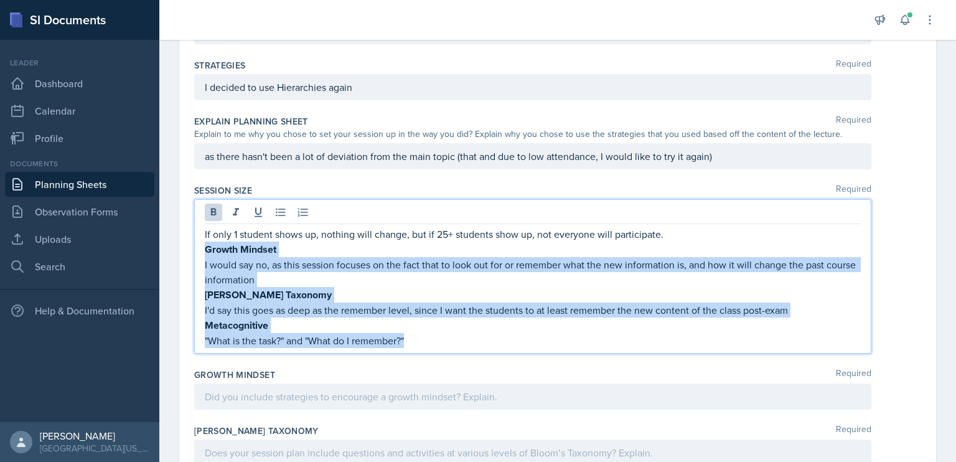
drag, startPoint x: 207, startPoint y: 246, endPoint x: 447, endPoint y: 346, distance: 260.4
click at [447, 346] on div "If only 1 student shows up, nothing will change, but if 25+ students show up, n…" at bounding box center [532, 276] width 677 height 154
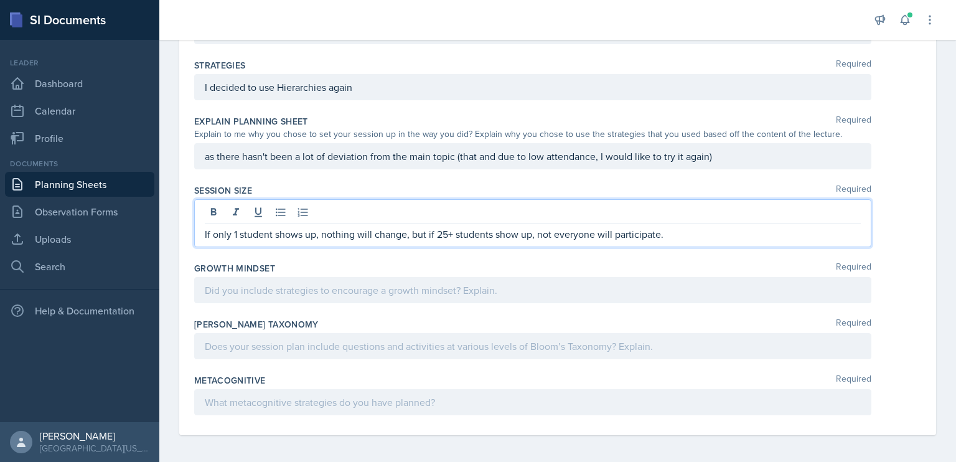
click at [373, 293] on div at bounding box center [532, 290] width 677 height 26
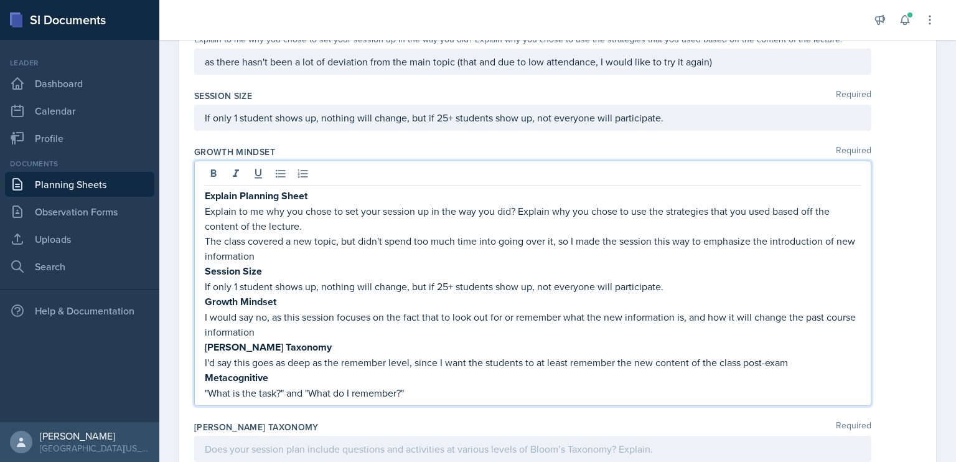
scroll to position [567, 0]
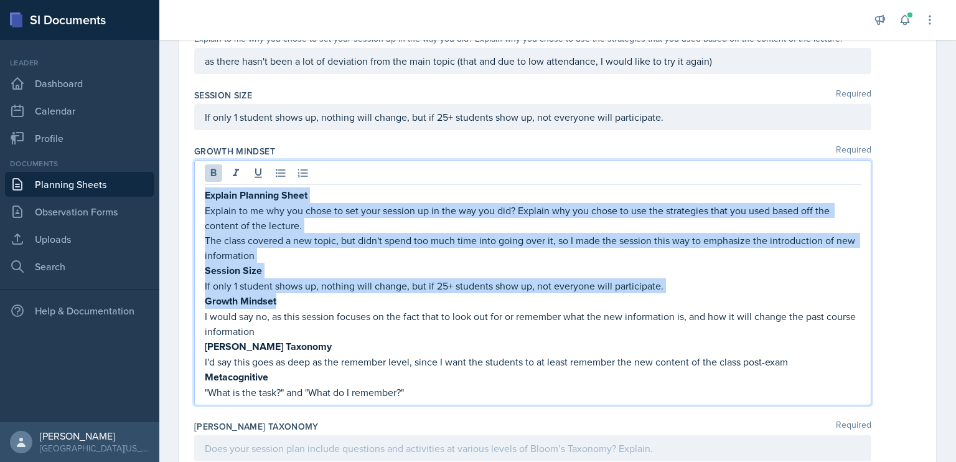
drag, startPoint x: 281, startPoint y: 300, endPoint x: 194, endPoint y: 195, distance: 136.5
click at [194, 195] on div "Date [DATE] [DATE] 28 29 30 1 2 3 4 5 6 7 8 9 10 11 12 13 14 15 16 17 18 19 20 …" at bounding box center [557, 34] width 757 height 1006
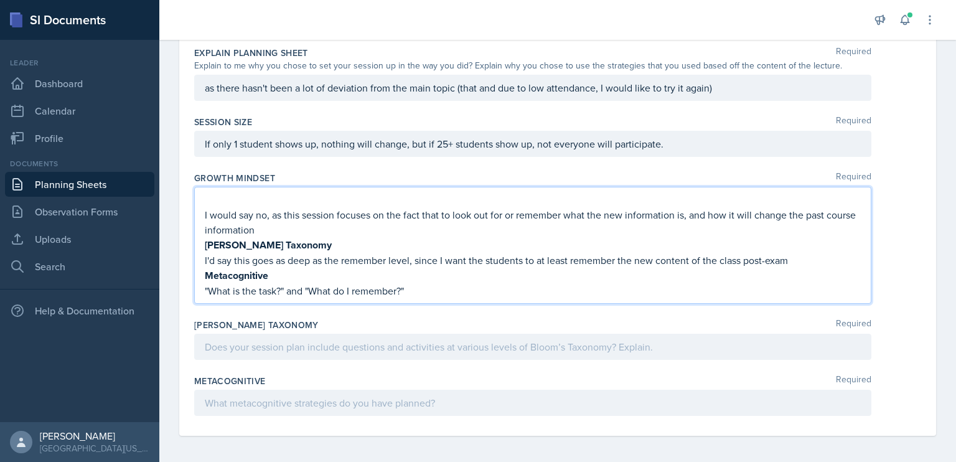
scroll to position [525, 0]
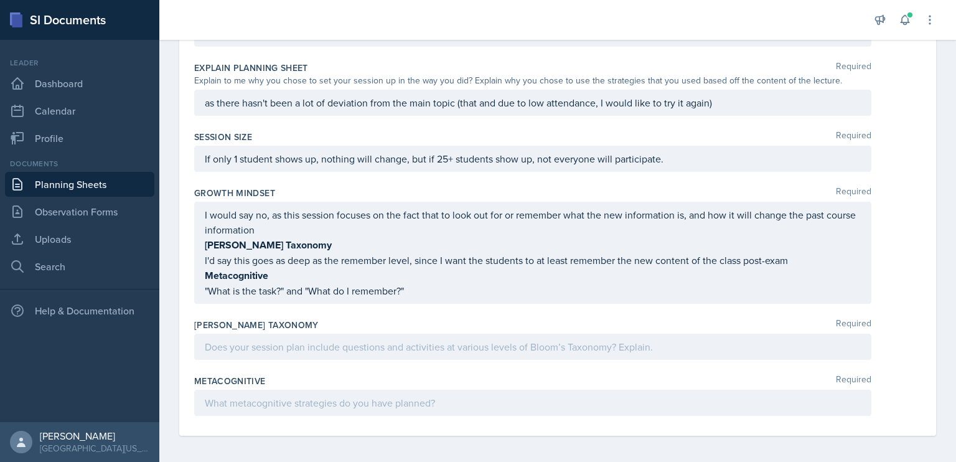
drag, startPoint x: 204, startPoint y: 243, endPoint x: 412, endPoint y: 294, distance: 214.7
click at [412, 294] on div "I would say no, as this session focuses on the fact that to look out for or rem…" at bounding box center [532, 253] width 677 height 102
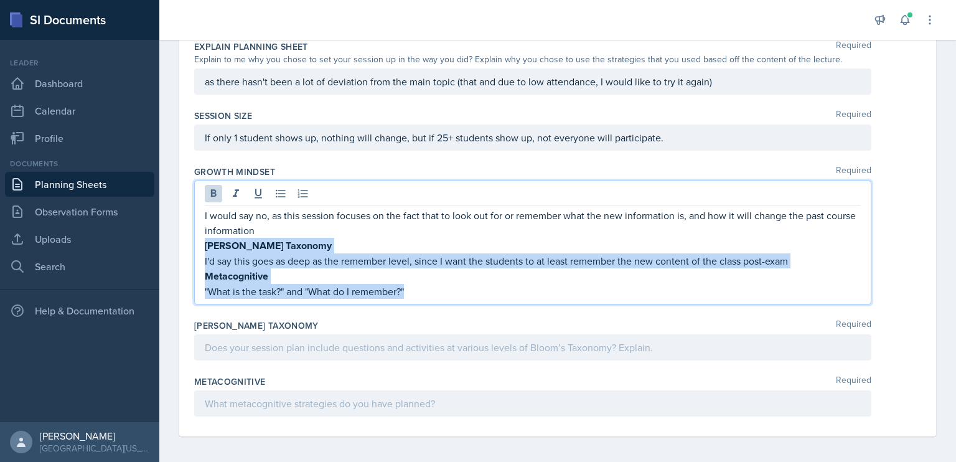
drag, startPoint x: 428, startPoint y: 288, endPoint x: 194, endPoint y: 249, distance: 238.0
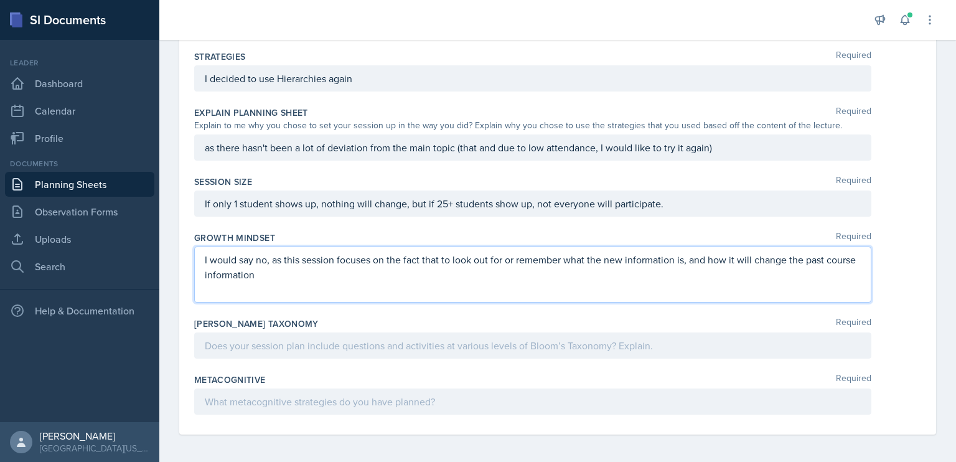
scroll to position [465, 0]
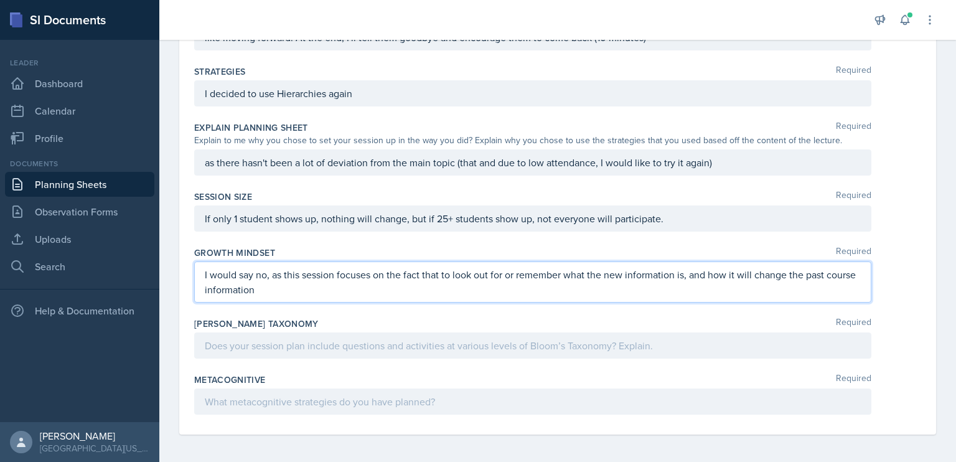
click at [355, 347] on p at bounding box center [533, 345] width 656 height 15
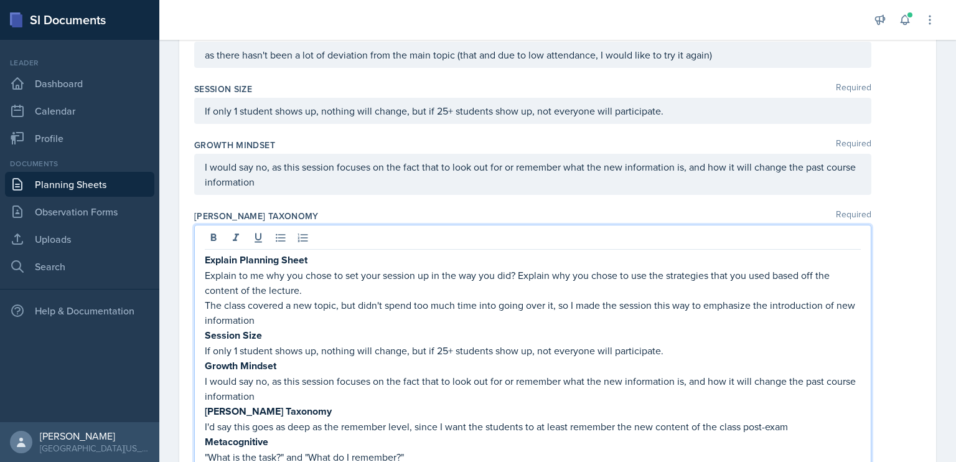
scroll to position [680, 0]
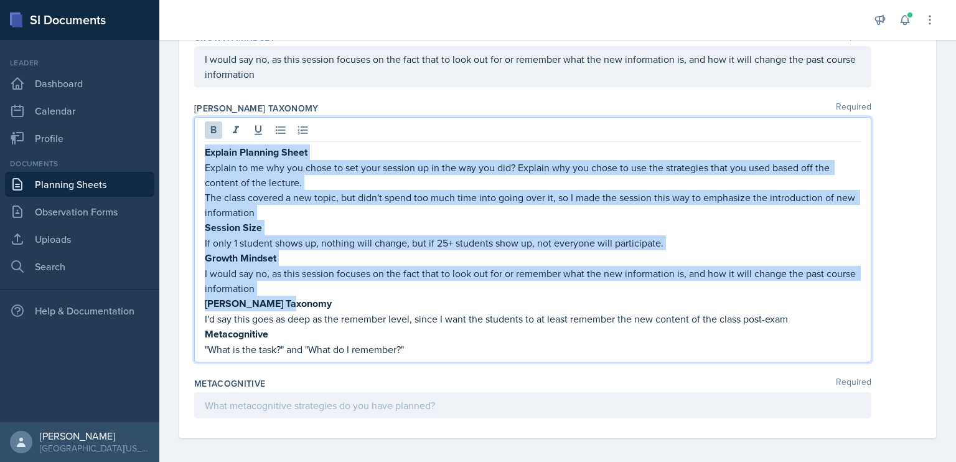
drag, startPoint x: 299, startPoint y: 294, endPoint x: 206, endPoint y: 143, distance: 176.9
click at [206, 144] on div "Explain Planning Sheet Explain to me why you chose to set your session up in th…" at bounding box center [533, 250] width 656 height 212
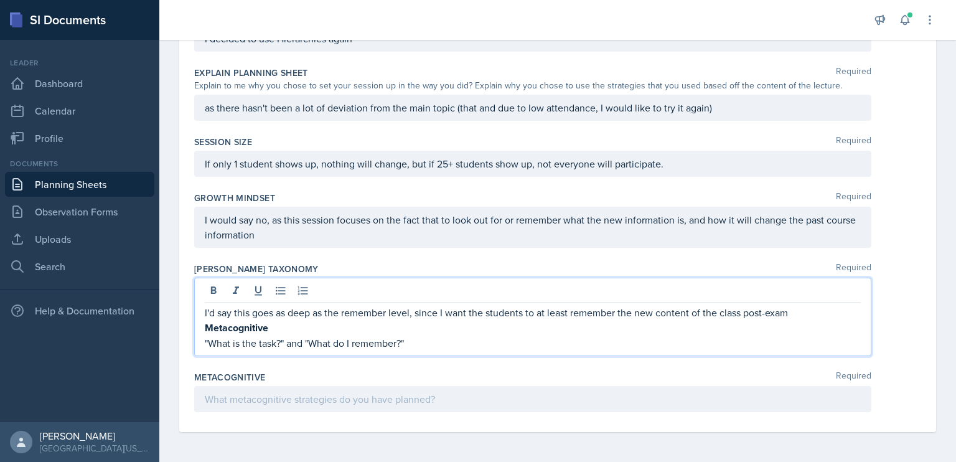
scroll to position [516, 0]
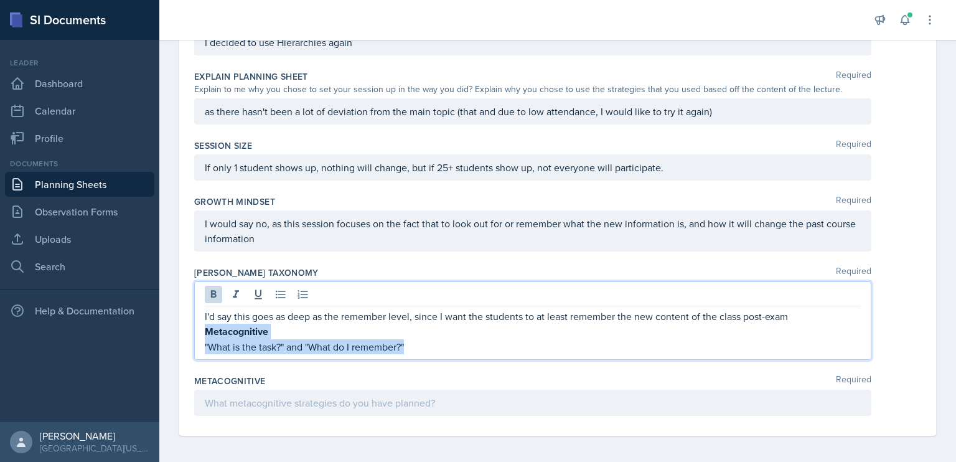
drag, startPoint x: 418, startPoint y: 344, endPoint x: 195, endPoint y: 332, distance: 222.6
click at [195, 332] on div "I'd say this goes as deep as the remember level, since I want the students to a…" at bounding box center [532, 320] width 677 height 78
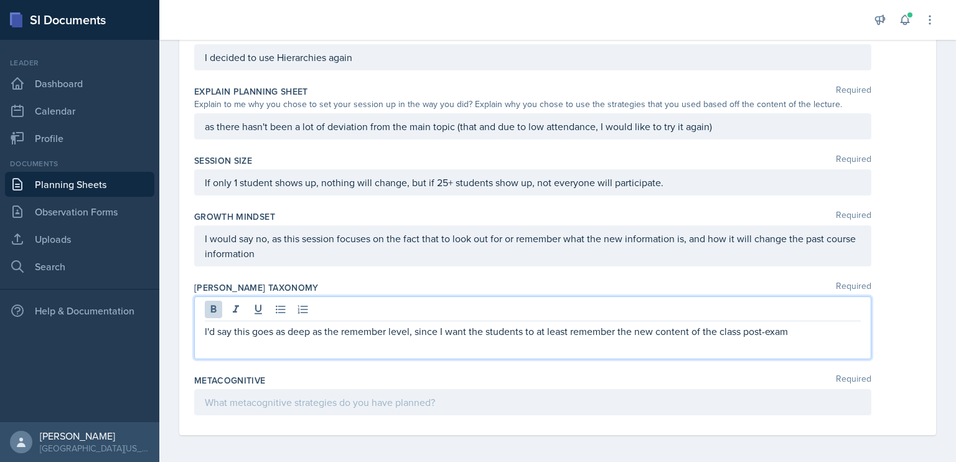
scroll to position [486, 0]
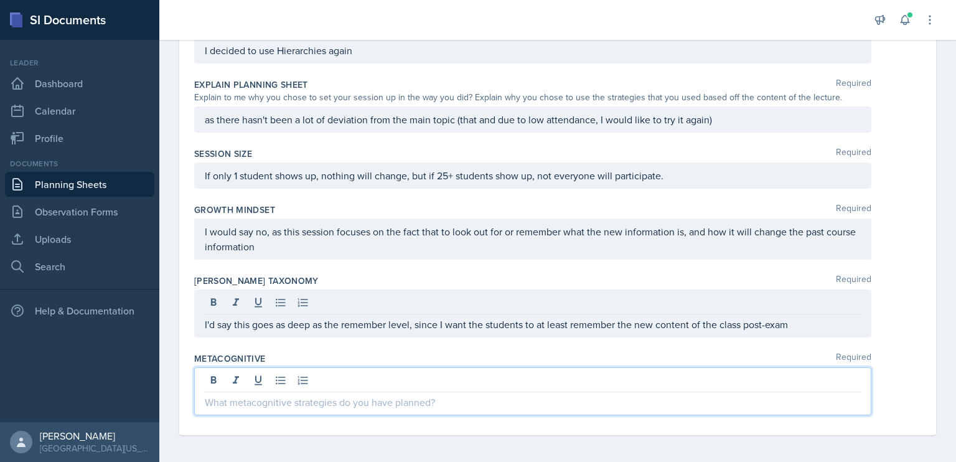
click at [258, 395] on p at bounding box center [533, 402] width 656 height 15
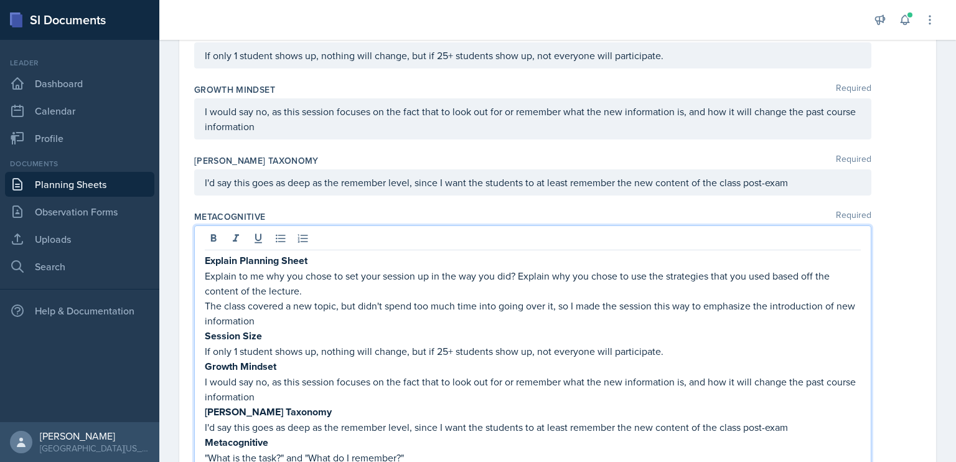
scroll to position [680, 0]
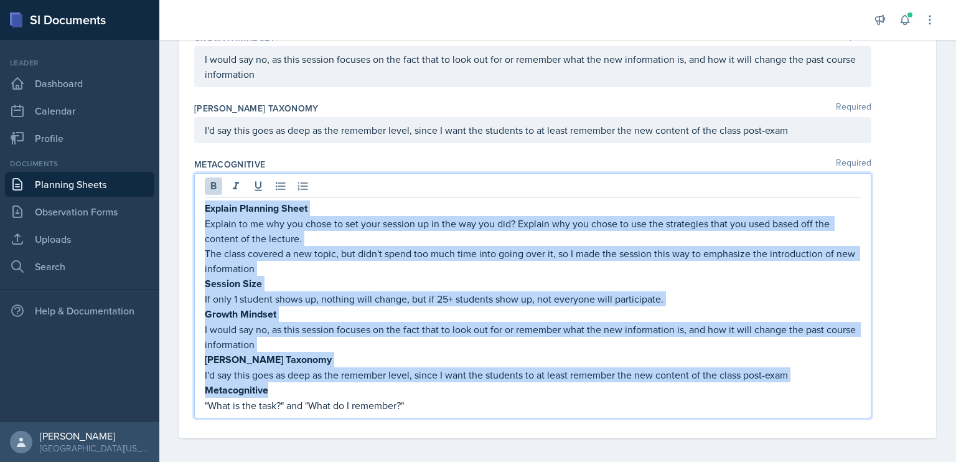
drag, startPoint x: 285, startPoint y: 388, endPoint x: 202, endPoint y: 206, distance: 200.0
click at [202, 206] on div "Explain Planning Sheet Explain to me why you chose to set your session up in th…" at bounding box center [532, 295] width 677 height 245
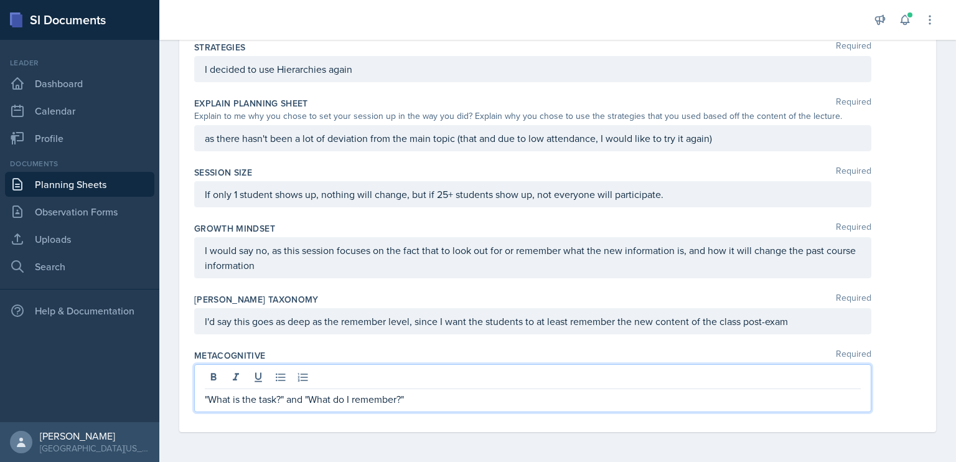
scroll to position [486, 0]
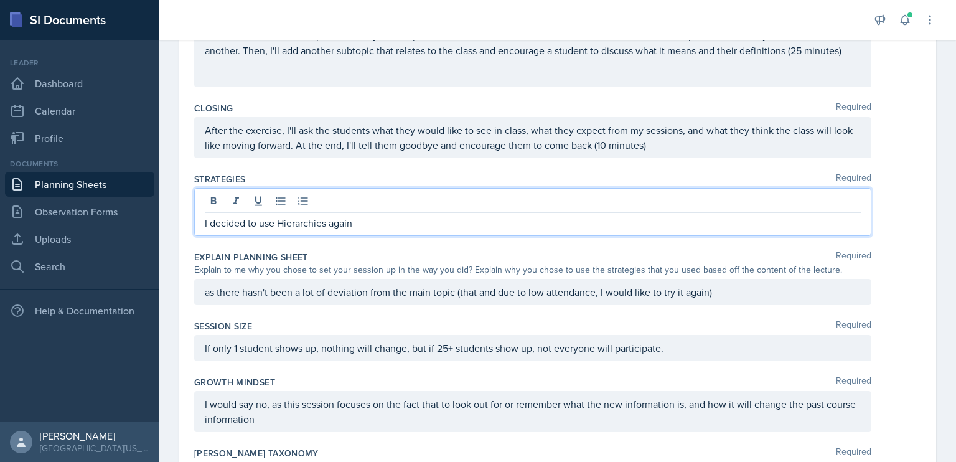
click at [415, 215] on p "I decided to use Hierarchies again" at bounding box center [533, 222] width 656 height 15
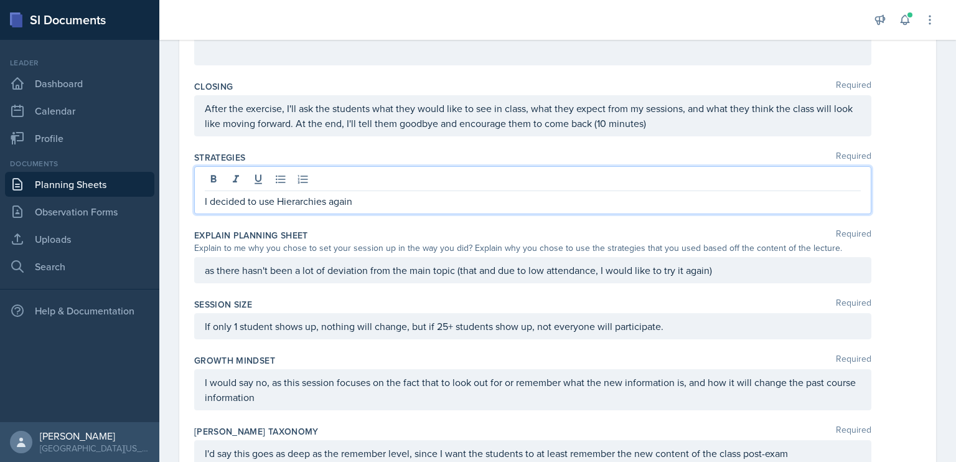
click at [205, 268] on div "as there hasn't been a lot of deviation from the main topic (that and due to lo…" at bounding box center [532, 270] width 677 height 26
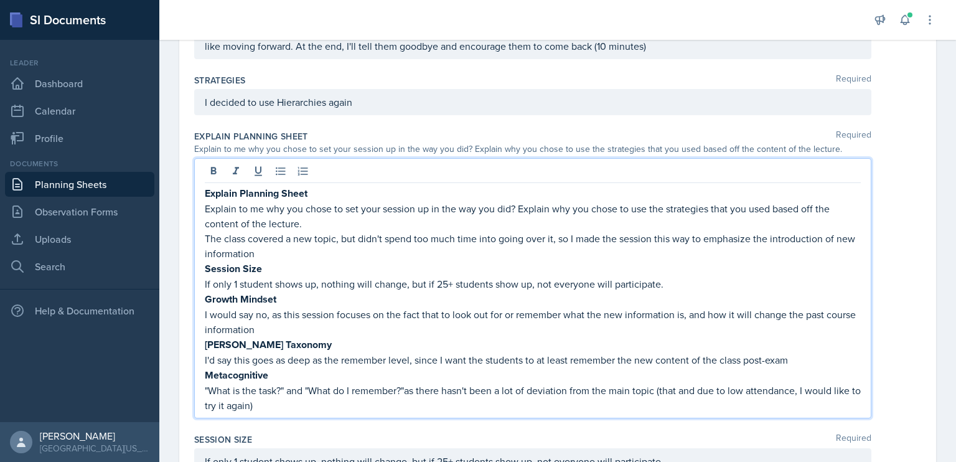
scroll to position [458, 0]
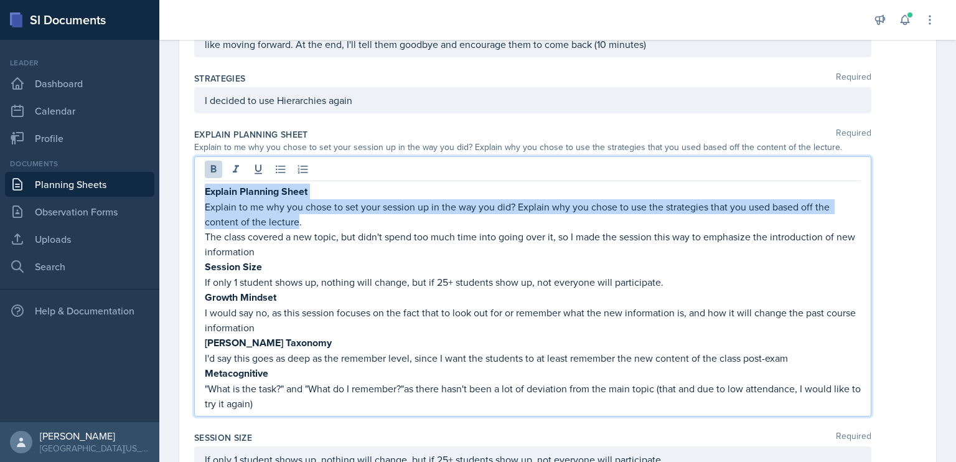
drag, startPoint x: 298, startPoint y: 220, endPoint x: 195, endPoint y: 184, distance: 109.5
click at [195, 184] on div "Explain Planning Sheet Explain to me why you chose to set your session up in th…" at bounding box center [532, 286] width 677 height 260
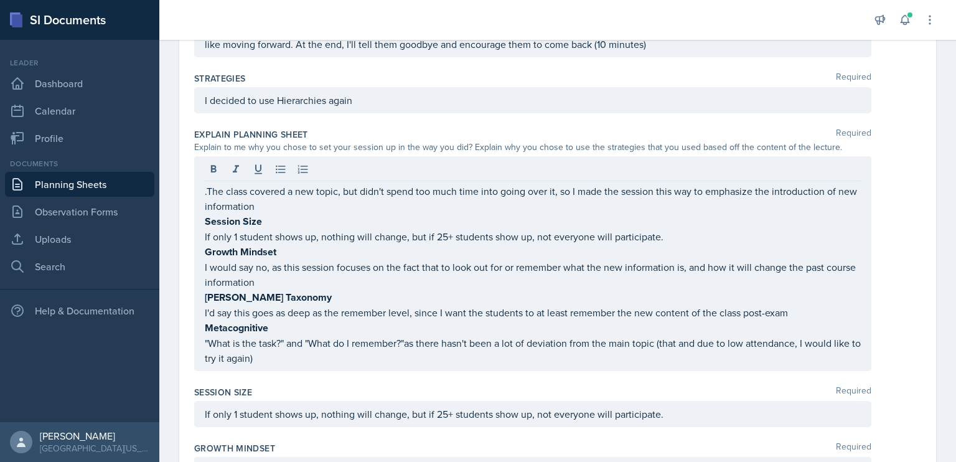
drag, startPoint x: 204, startPoint y: 216, endPoint x: 362, endPoint y: 332, distance: 196.0
click at [362, 332] on div ".The class covered a new topic, but didn't spend too much time into going over …" at bounding box center [532, 263] width 677 height 215
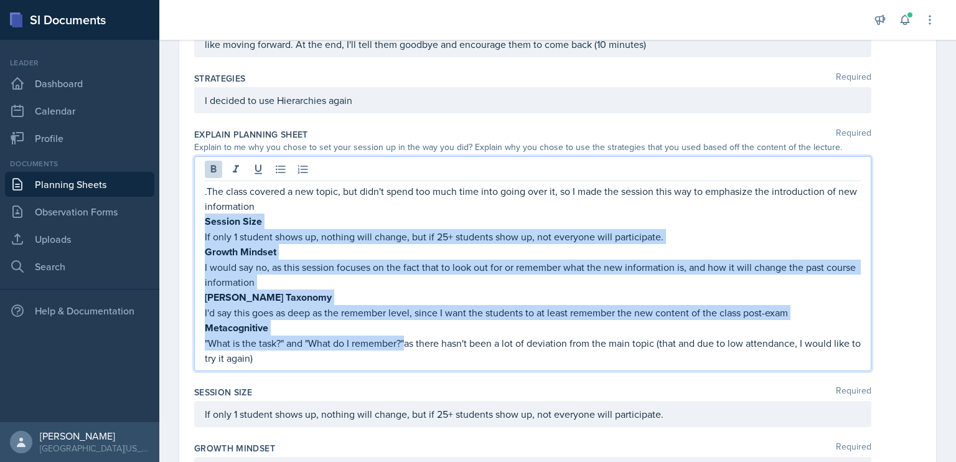
drag, startPoint x: 408, startPoint y: 339, endPoint x: 202, endPoint y: 220, distance: 237.9
click at [202, 220] on div ".The class covered a new topic, but didn't spend too much time into going over …" at bounding box center [532, 263] width 677 height 215
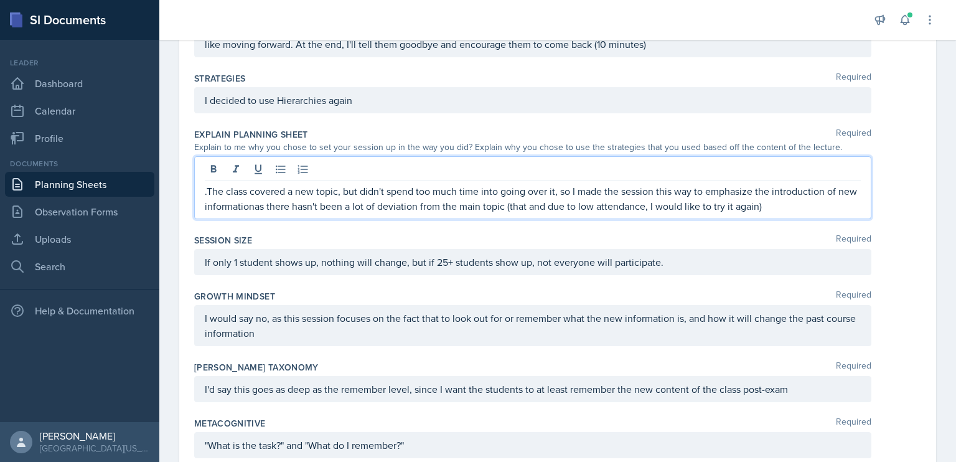
click at [210, 190] on p ".The class covered a new topic, but didn't spend too much time into going over …" at bounding box center [533, 199] width 656 height 30
click at [502, 186] on p "The class covered a new topic, but didn't spend too much time into going over i…" at bounding box center [533, 199] width 656 height 30
click at [254, 207] on p "The class covered a new topic, but didn't spend too much time going over it, so…" at bounding box center [533, 199] width 656 height 30
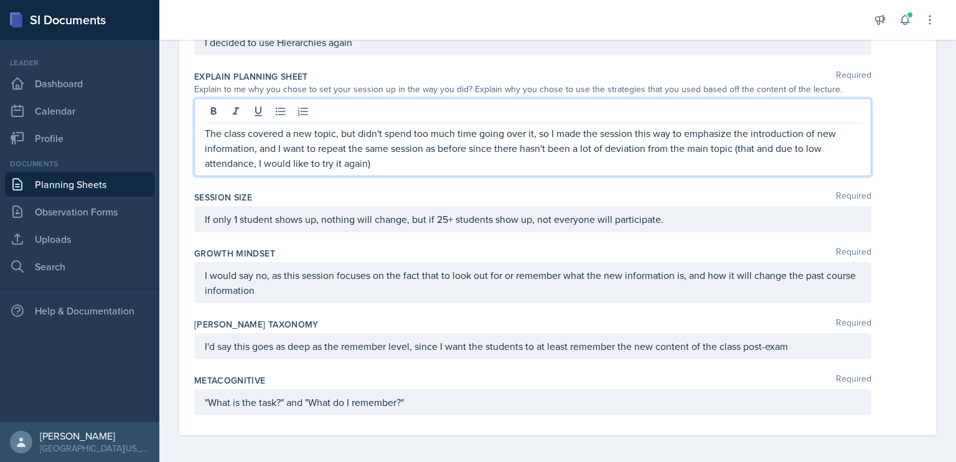
scroll to position [0, 0]
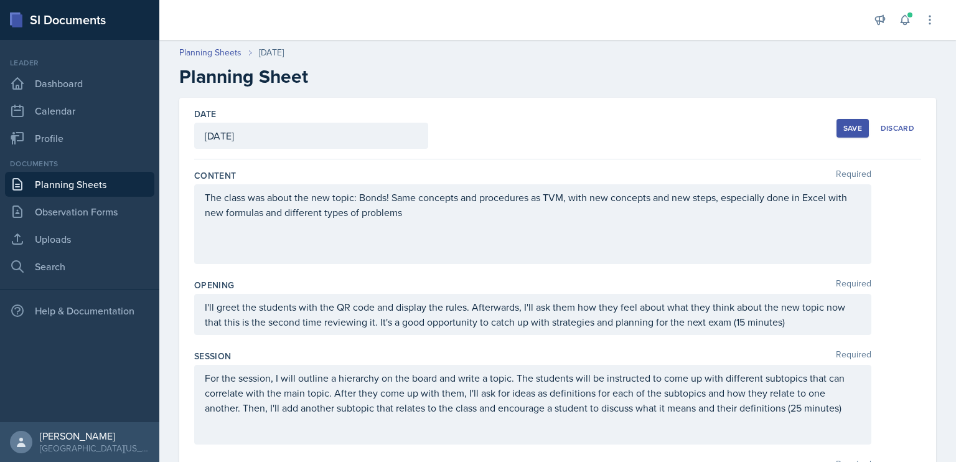
click at [844, 131] on div "Save" at bounding box center [853, 128] width 19 height 10
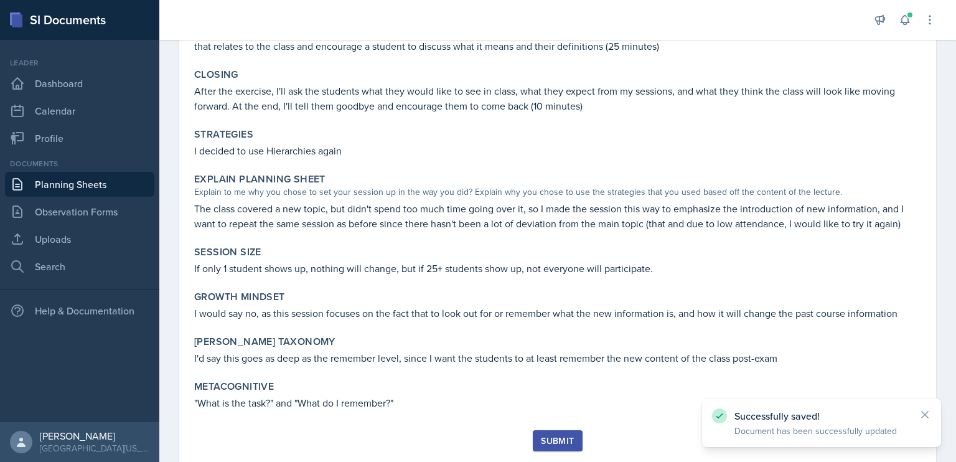
scroll to position [321, 0]
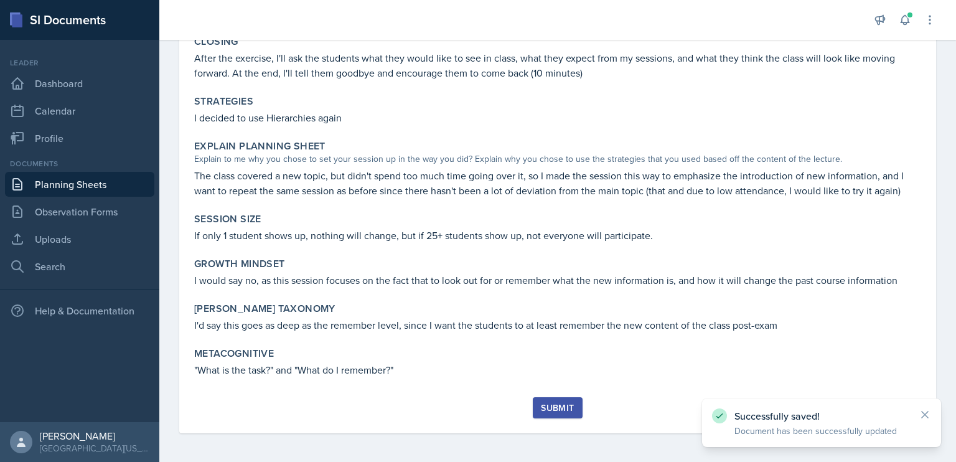
click at [565, 408] on div "Submit" at bounding box center [557, 408] width 33 height 10
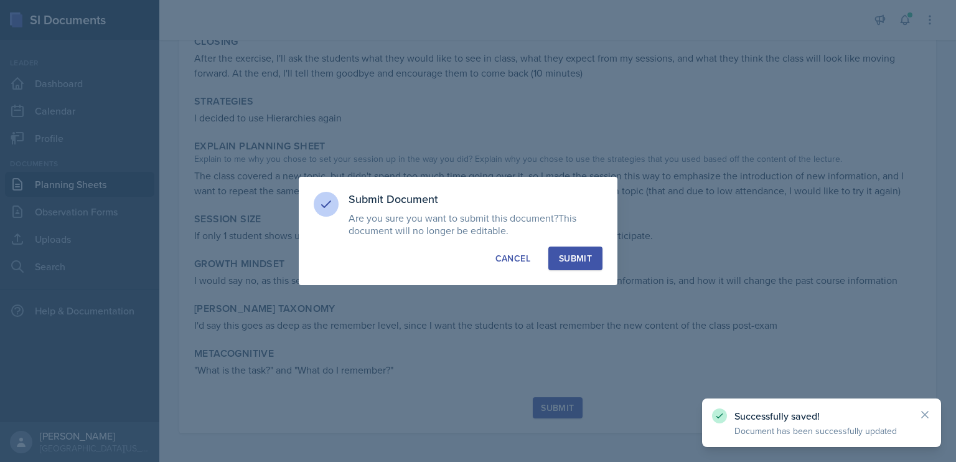
click at [590, 253] on div "Submit" at bounding box center [575, 258] width 33 height 12
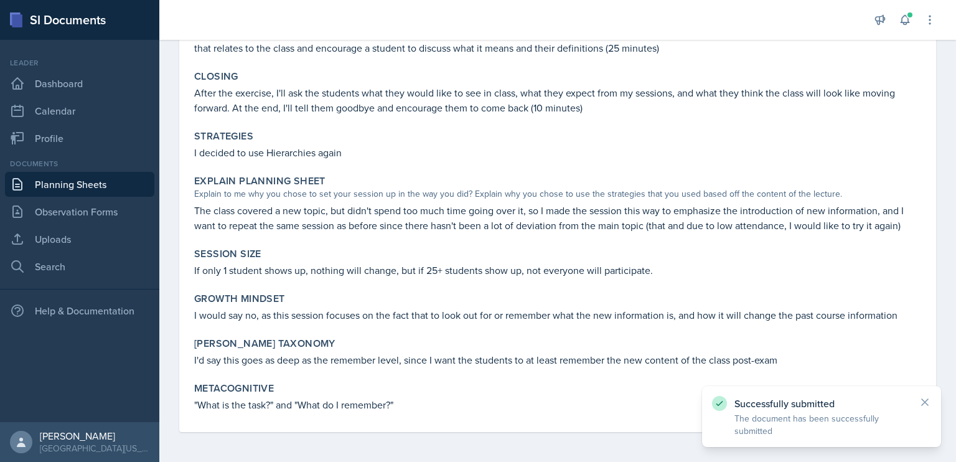
scroll to position [286, 0]
click at [59, 187] on link "Planning Sheets" at bounding box center [79, 184] width 149 height 25
